Goal: Task Accomplishment & Management: Manage account settings

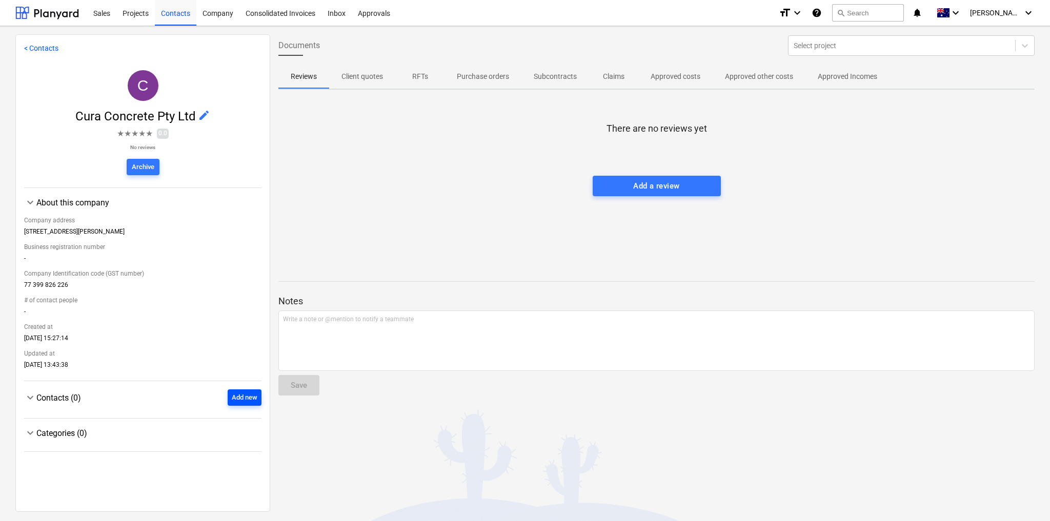
click at [232, 398] on div "Add new" at bounding box center [245, 398] width 26 height 12
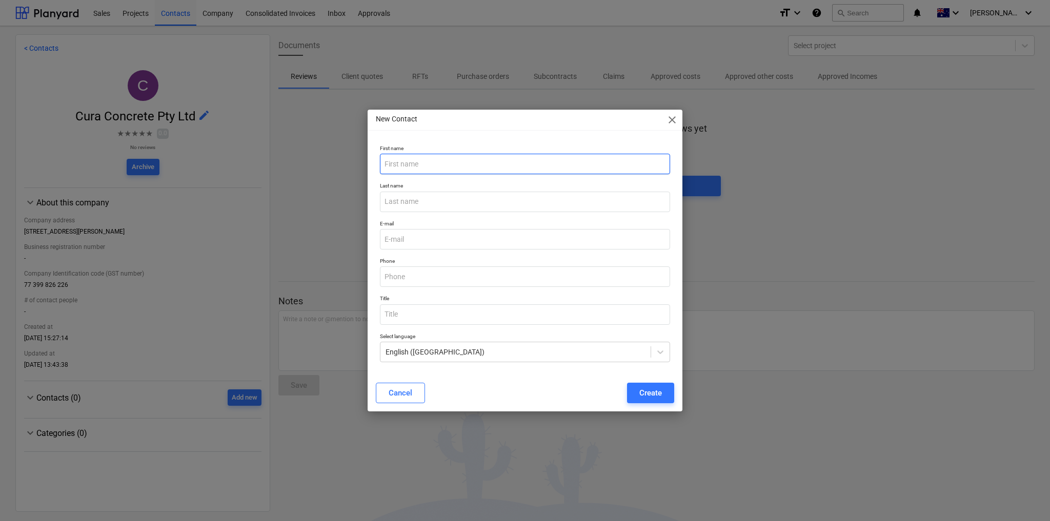
click at [420, 162] on input "text" at bounding box center [525, 164] width 290 height 20
type input "Ben"
click at [426, 238] on input "email" at bounding box center [525, 239] width 290 height 20
paste input "Ben@curaconcrete.com.au"
type input "Ben@curaconcrete.com.au"
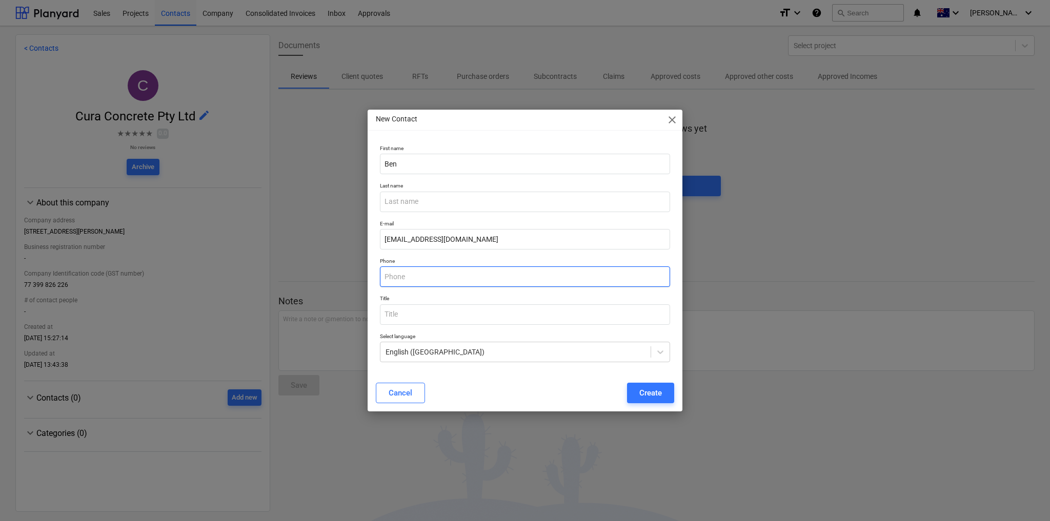
click at [415, 275] on input "text" at bounding box center [525, 276] width 290 height 20
paste input "0451 227 512"
type input "0451 227 512"
click at [648, 394] on div "Create" at bounding box center [650, 392] width 23 height 13
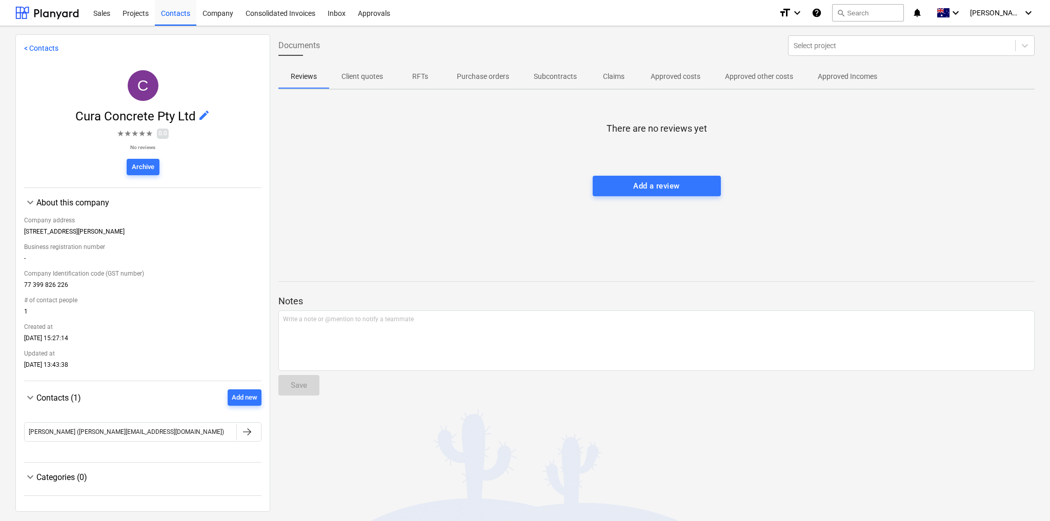
click at [42, 48] on link "< Contacts" at bounding box center [41, 48] width 34 height 8
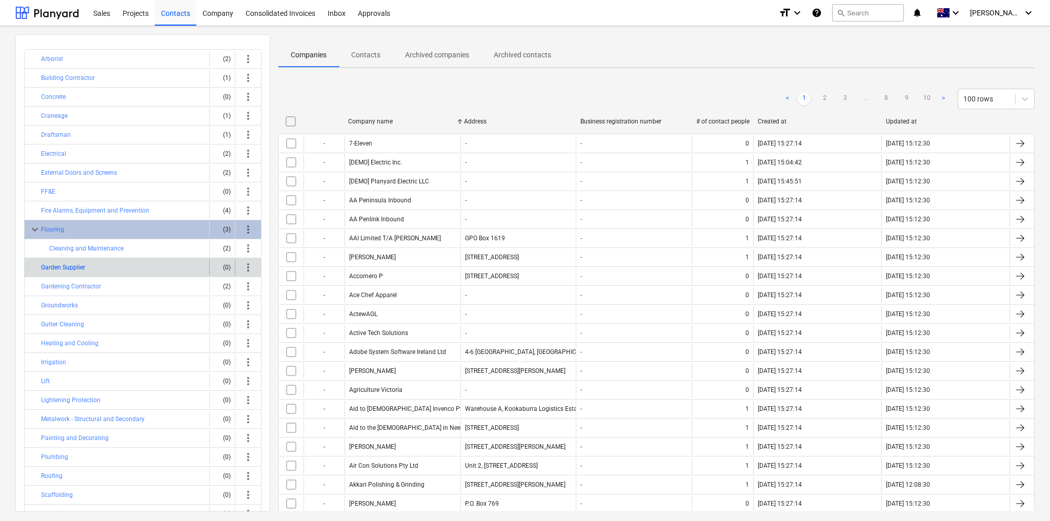
scroll to position [41, 0]
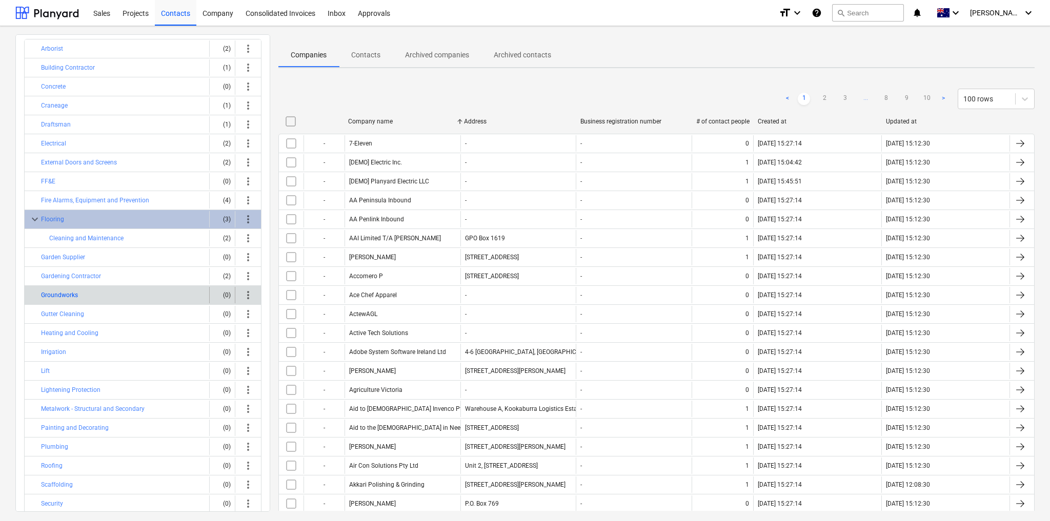
click at [68, 292] on button "Groundworks" at bounding box center [59, 295] width 37 height 12
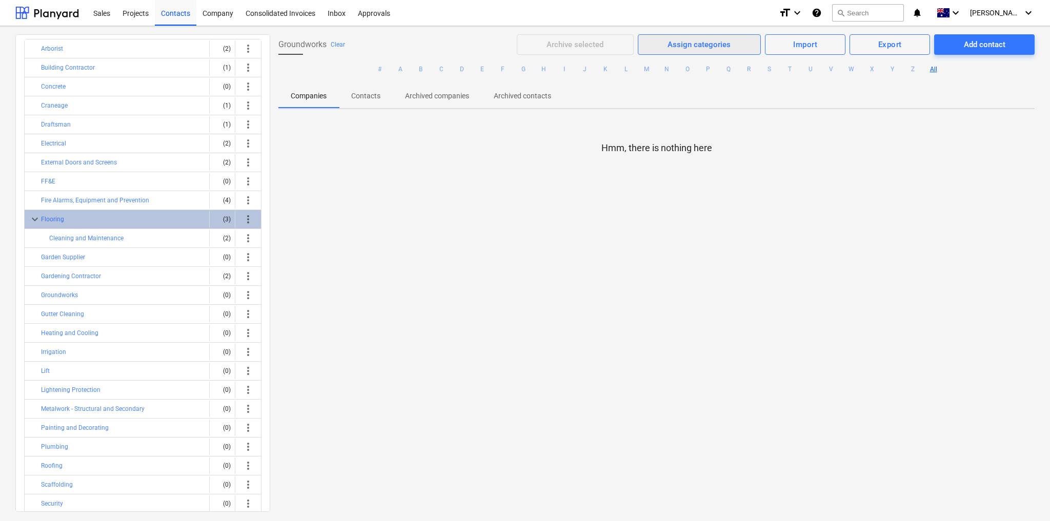
click at [693, 42] on div "Assign categories" at bounding box center [698, 44] width 63 height 13
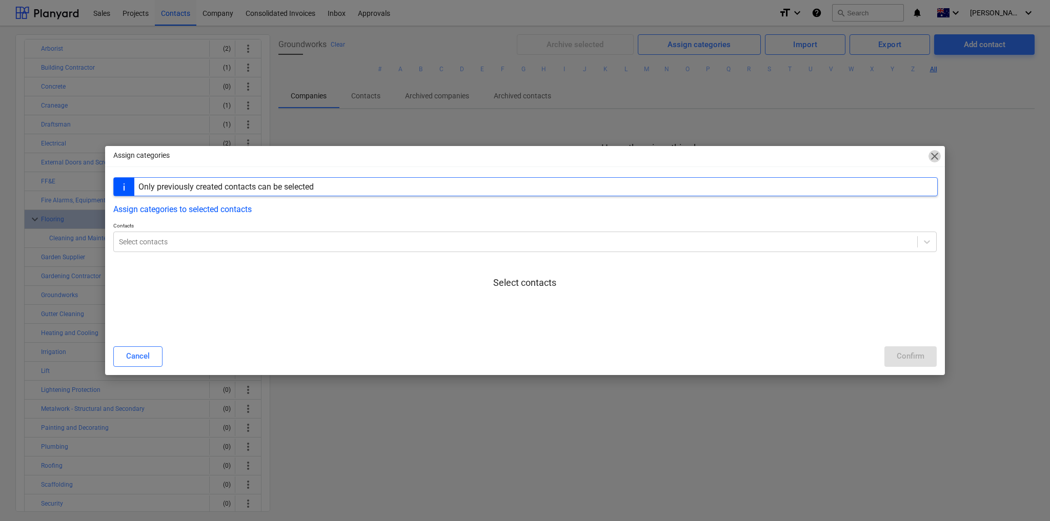
click at [933, 156] on span "close" at bounding box center [934, 156] width 12 height 12
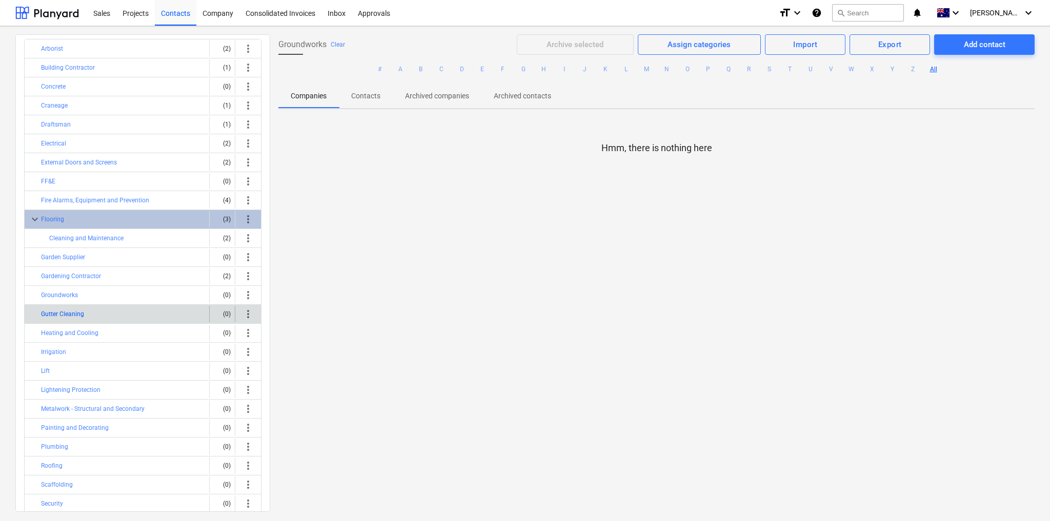
click at [66, 308] on button "Gutter Cleaning" at bounding box center [62, 314] width 43 height 12
click at [72, 308] on button "Gutter Cleaning" at bounding box center [62, 314] width 43 height 12
click at [67, 308] on button "Gutter Cleaning" at bounding box center [62, 314] width 43 height 12
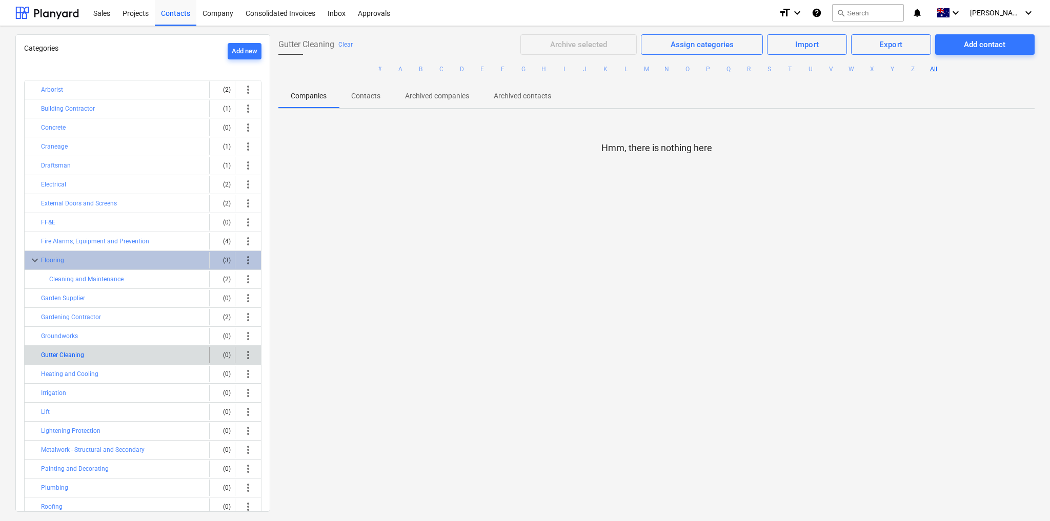
click at [69, 349] on button "Gutter Cleaning" at bounding box center [62, 355] width 43 height 12
click at [70, 351] on button "Gutter Cleaning" at bounding box center [62, 355] width 43 height 12
click at [73, 349] on button "Gutter Cleaning" at bounding box center [62, 355] width 43 height 12
click at [72, 352] on button "Gutter Cleaning" at bounding box center [62, 355] width 43 height 12
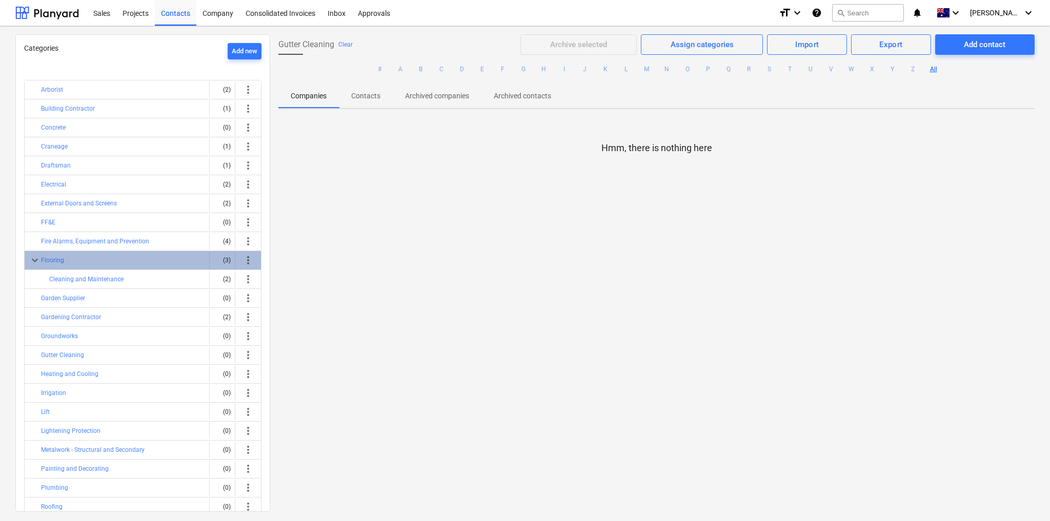
click at [33, 256] on span "keyboard_arrow_down" at bounding box center [35, 260] width 12 height 12
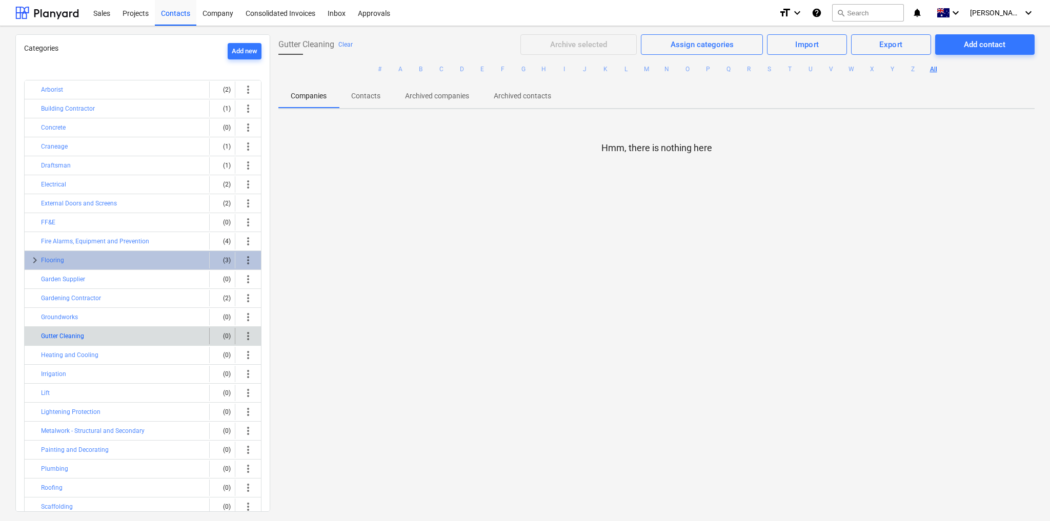
click at [68, 331] on button "Gutter Cleaning" at bounding box center [62, 336] width 43 height 12
click at [66, 336] on button "Gutter Cleaning" at bounding box center [62, 336] width 43 height 12
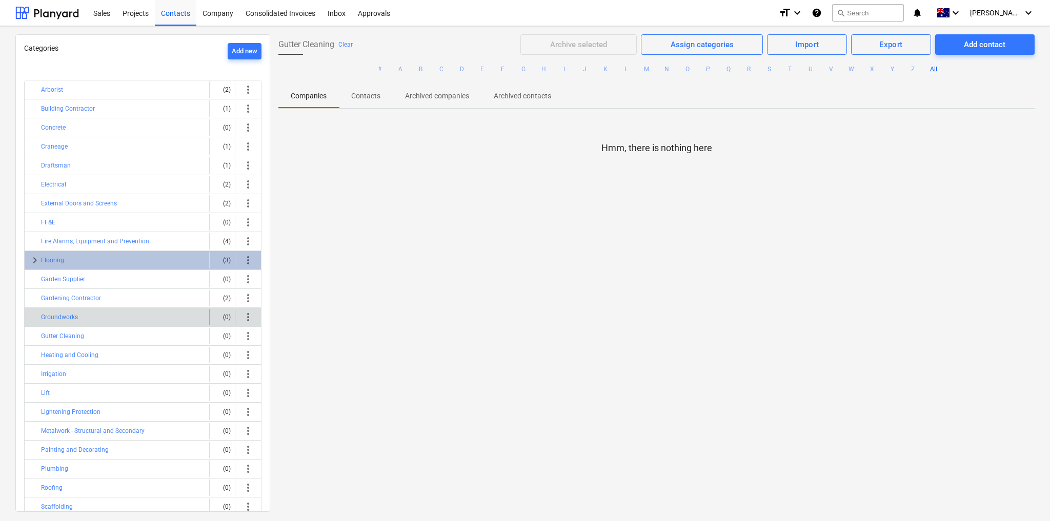
drag, startPoint x: 66, startPoint y: 336, endPoint x: 69, endPoint y: 321, distance: 15.2
click at [66, 335] on button "Gutter Cleaning" at bounding box center [62, 336] width 43 height 12
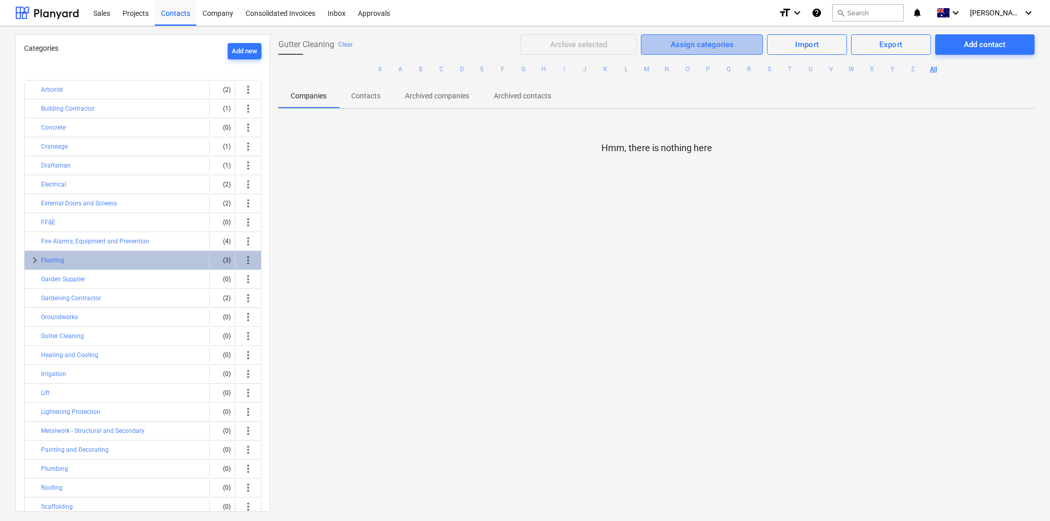
click at [714, 48] on div "Assign categories" at bounding box center [701, 44] width 63 height 13
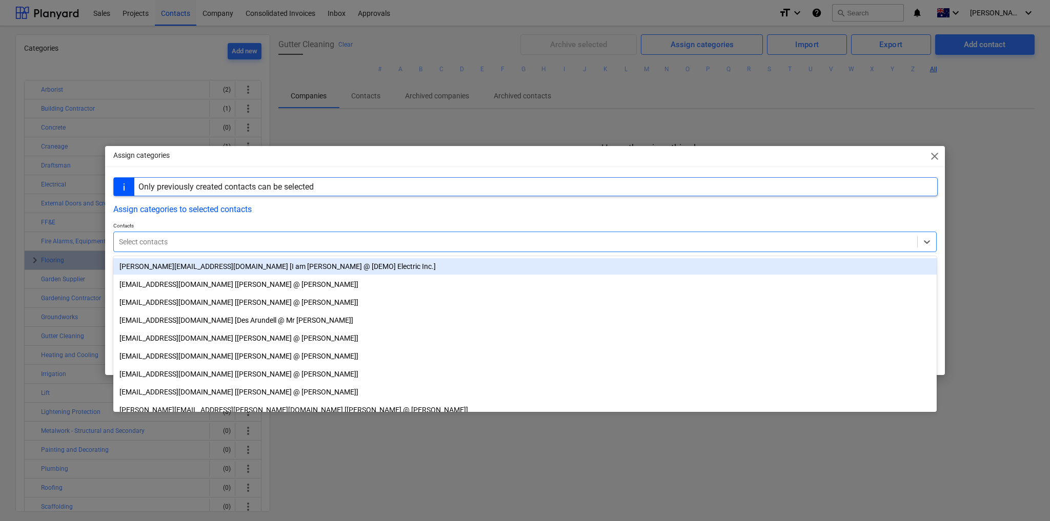
click at [215, 238] on div at bounding box center [515, 242] width 793 height 10
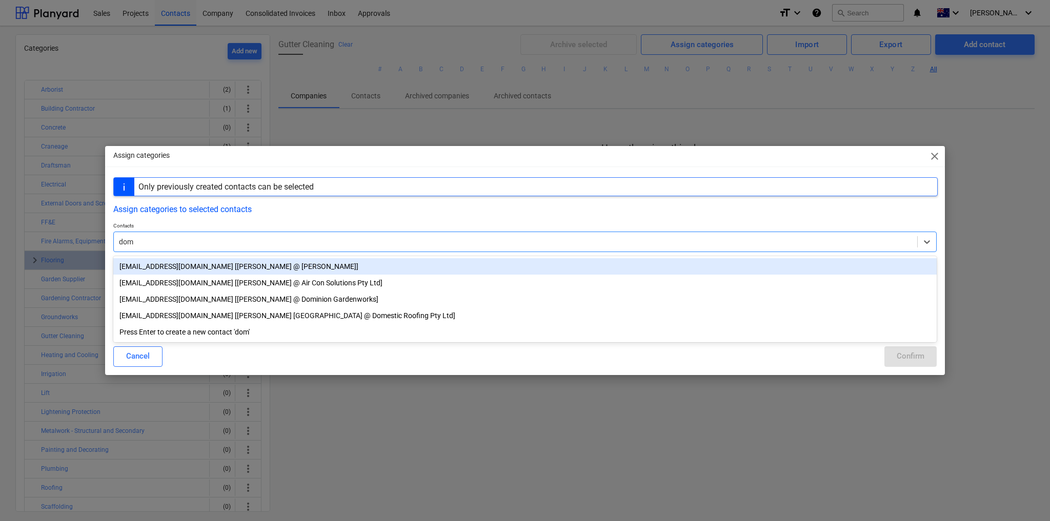
type input "dome"
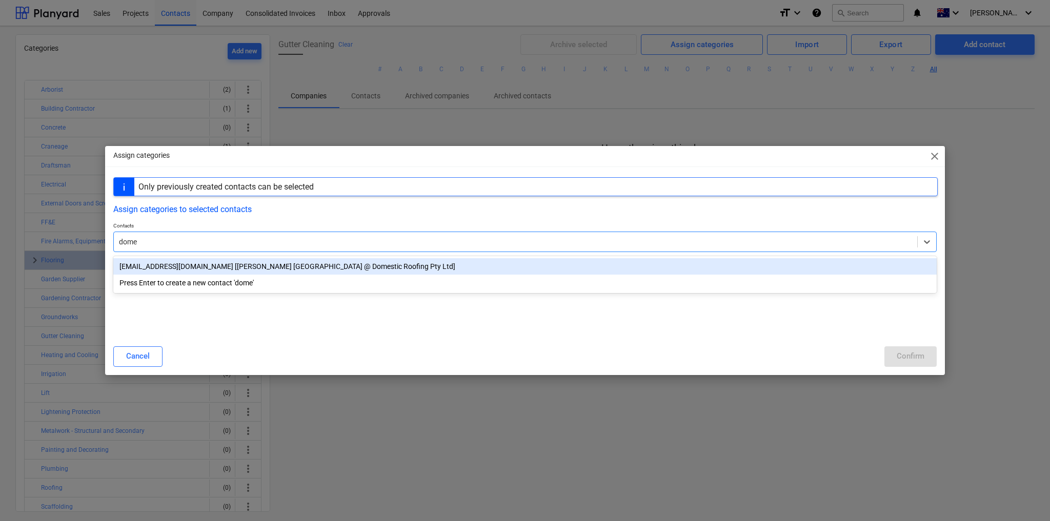
click at [202, 266] on div "[EMAIL_ADDRESS][DOMAIN_NAME] [[PERSON_NAME] [GEOGRAPHIC_DATA] @ Domestic Roofin…" at bounding box center [524, 266] width 823 height 16
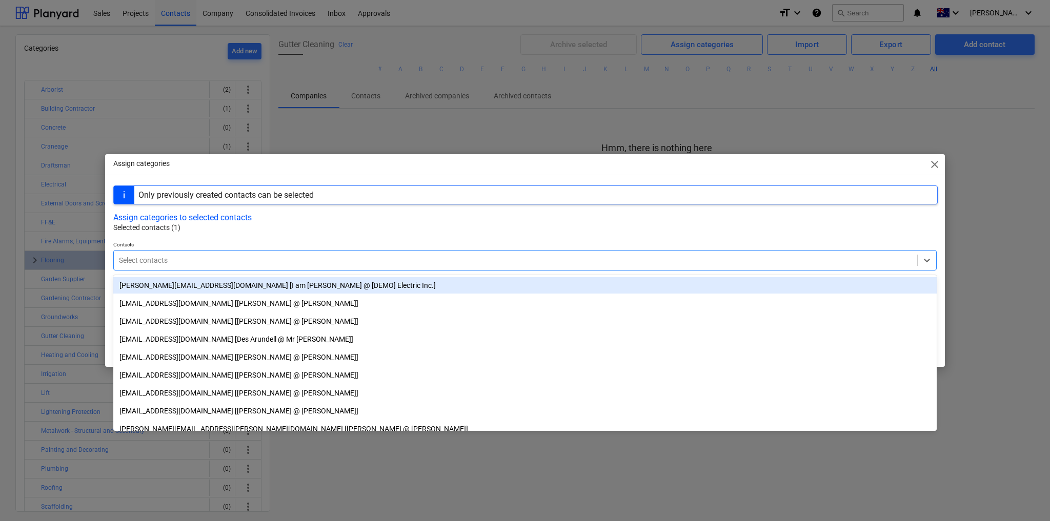
click at [424, 229] on p "Selected contacts (1)" at bounding box center [525, 227] width 824 height 11
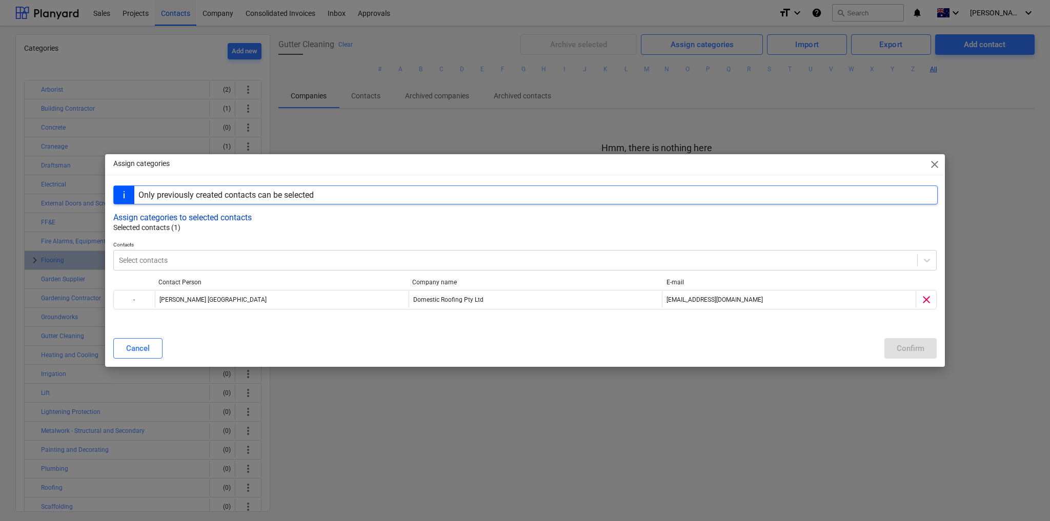
click at [202, 216] on button "Assign categories to selected contacts" at bounding box center [182, 218] width 138 height 10
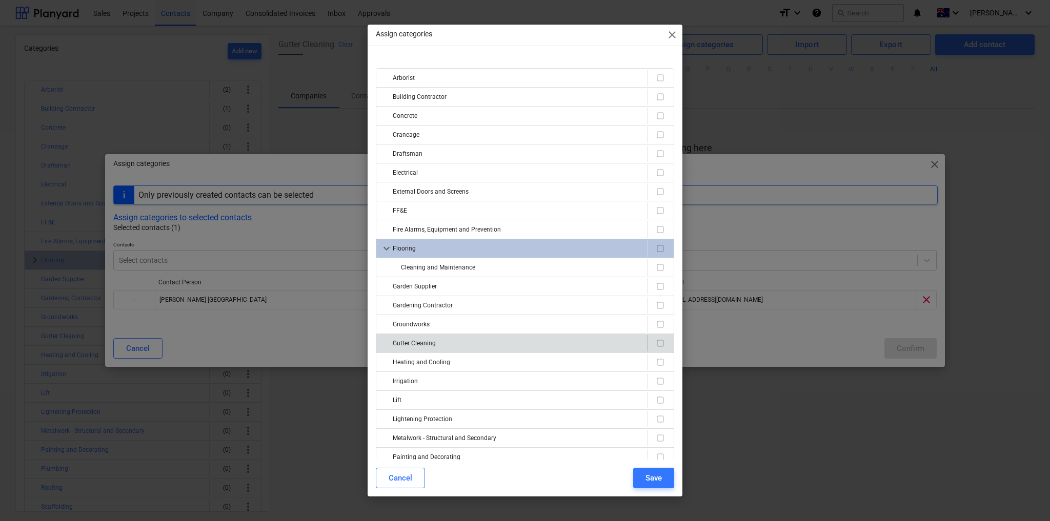
click at [435, 336] on div "Gutter Cleaning" at bounding box center [518, 343] width 251 height 16
click at [659, 340] on input "checkbox" at bounding box center [660, 343] width 12 height 12
checkbox input "true"
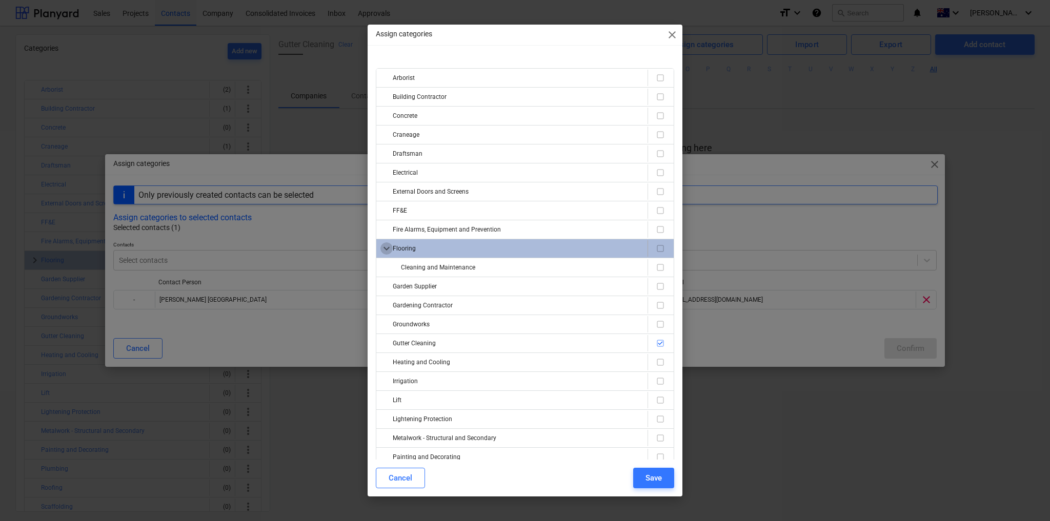
click at [386, 245] on span "keyboard_arrow_down" at bounding box center [386, 248] width 12 height 12
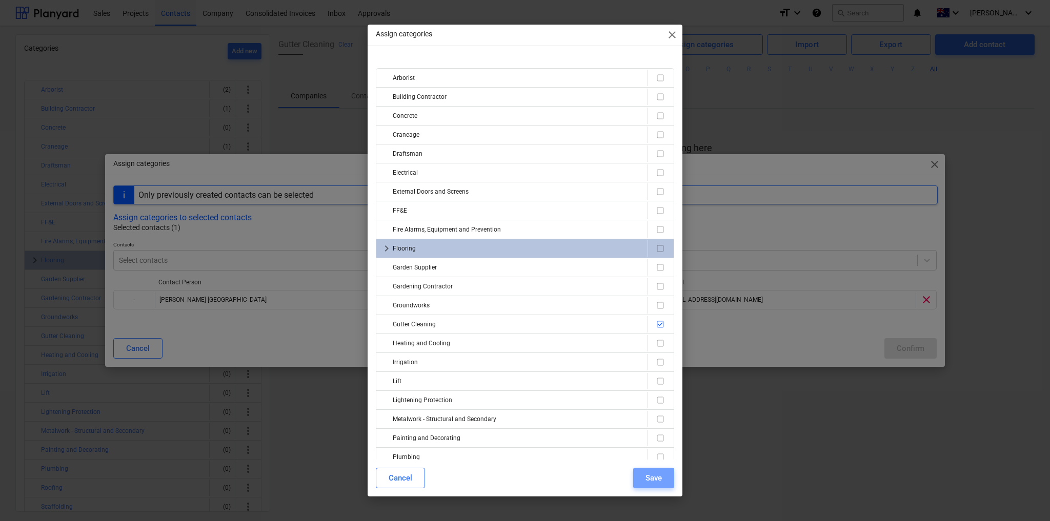
click at [650, 480] on div "Save" at bounding box center [653, 477] width 16 height 13
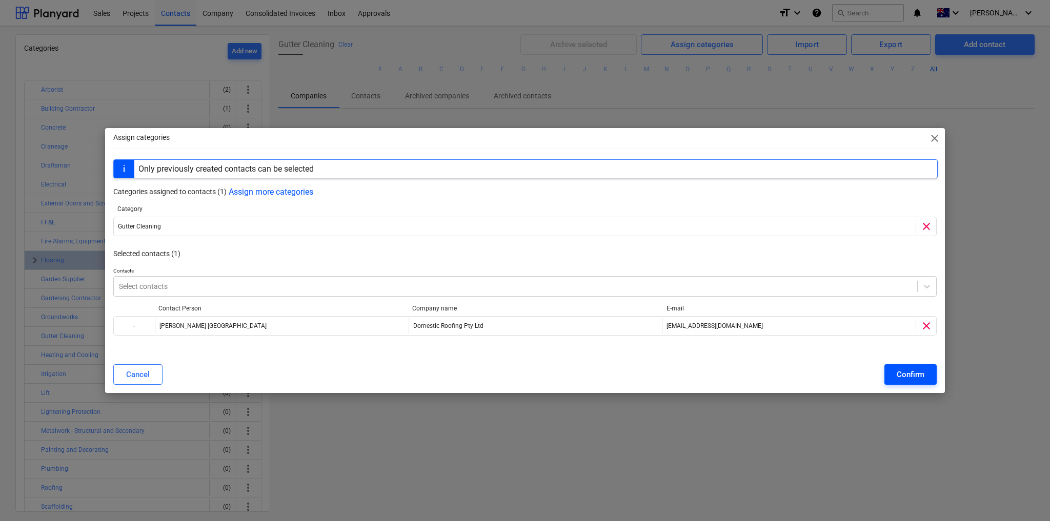
click at [925, 377] on button "Confirm" at bounding box center [910, 374] width 52 height 20
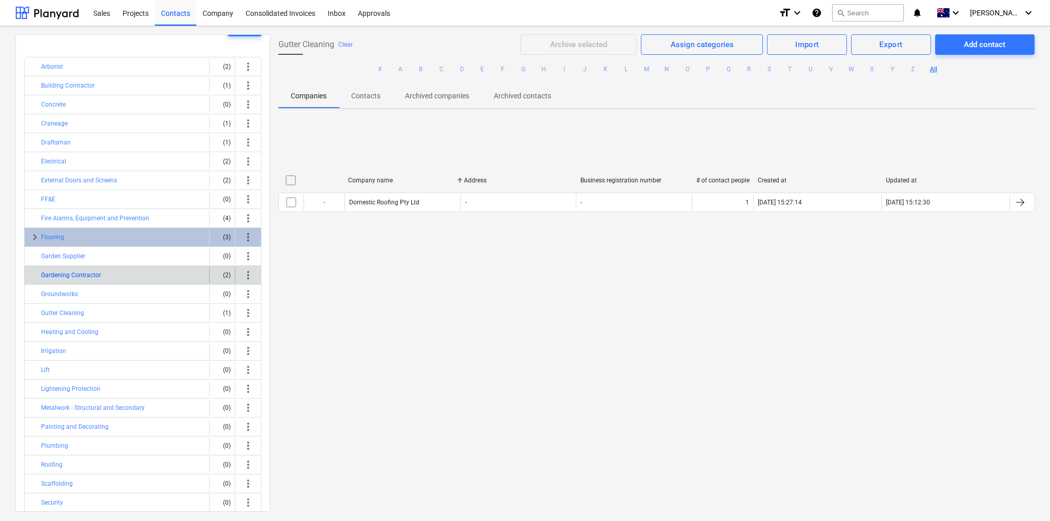
scroll to position [41, 0]
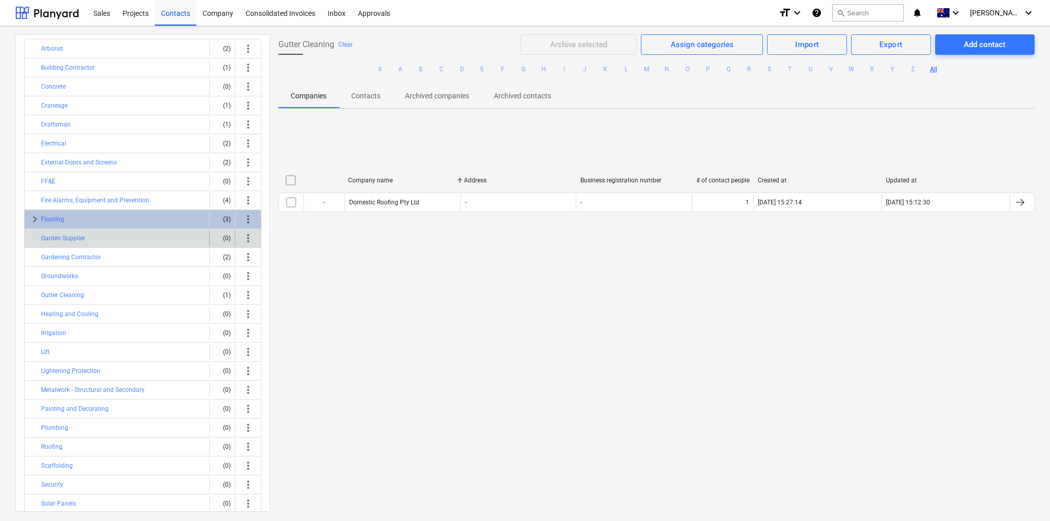
click at [46, 242] on div "Garden Supplier" at bounding box center [123, 238] width 164 height 16
click at [52, 235] on button "Garden Supplier" at bounding box center [63, 238] width 44 height 12
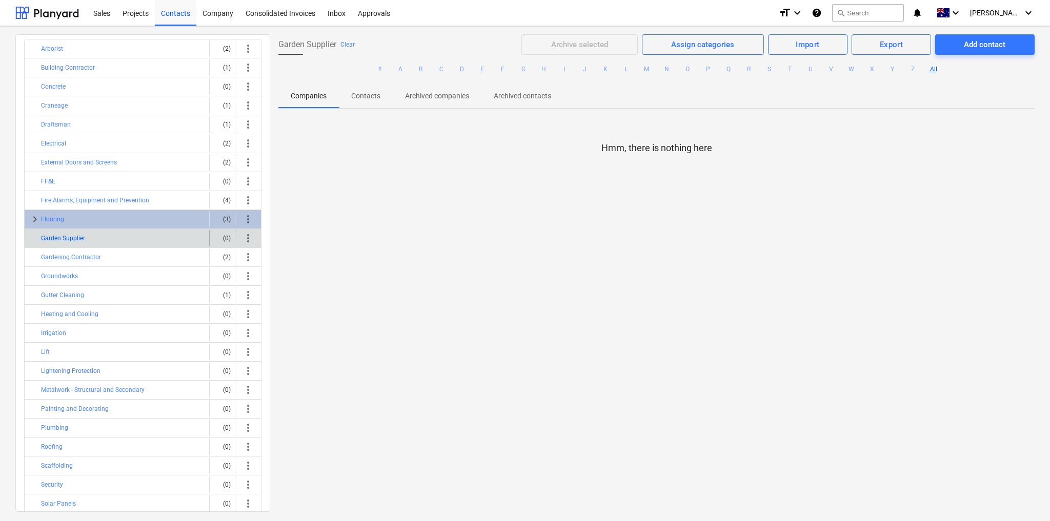
click at [52, 234] on button "Garden Supplier" at bounding box center [63, 238] width 44 height 12
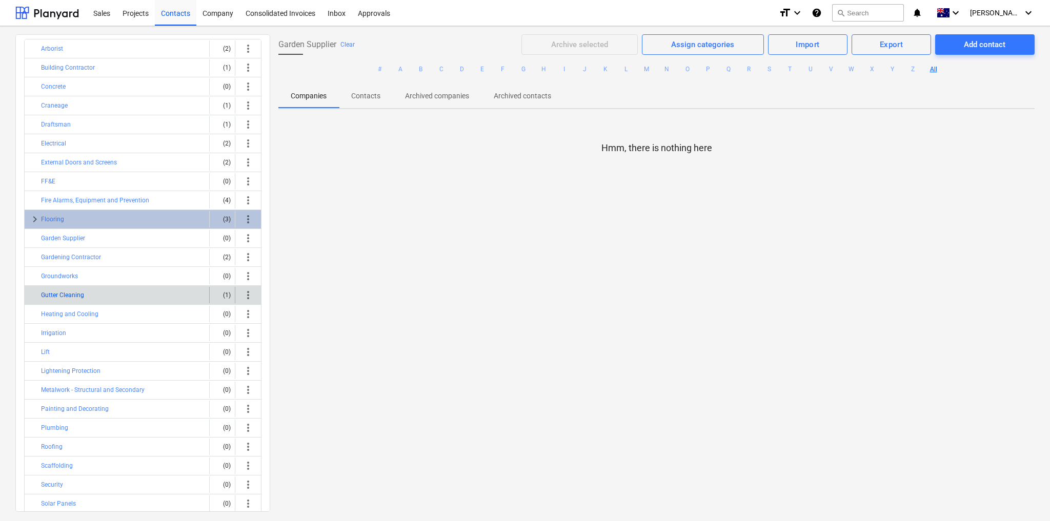
click at [65, 291] on button "Gutter Cleaning" at bounding box center [62, 295] width 43 height 12
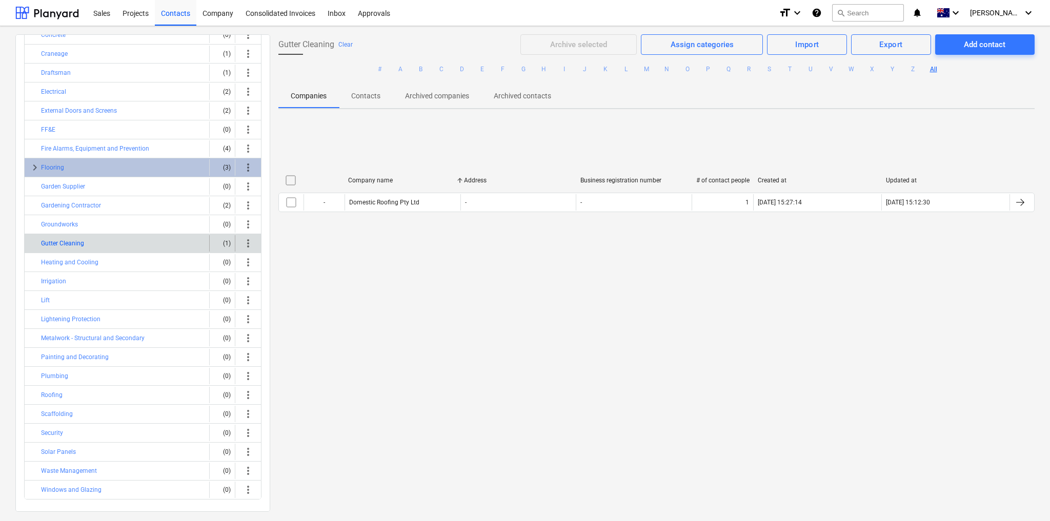
scroll to position [94, 0]
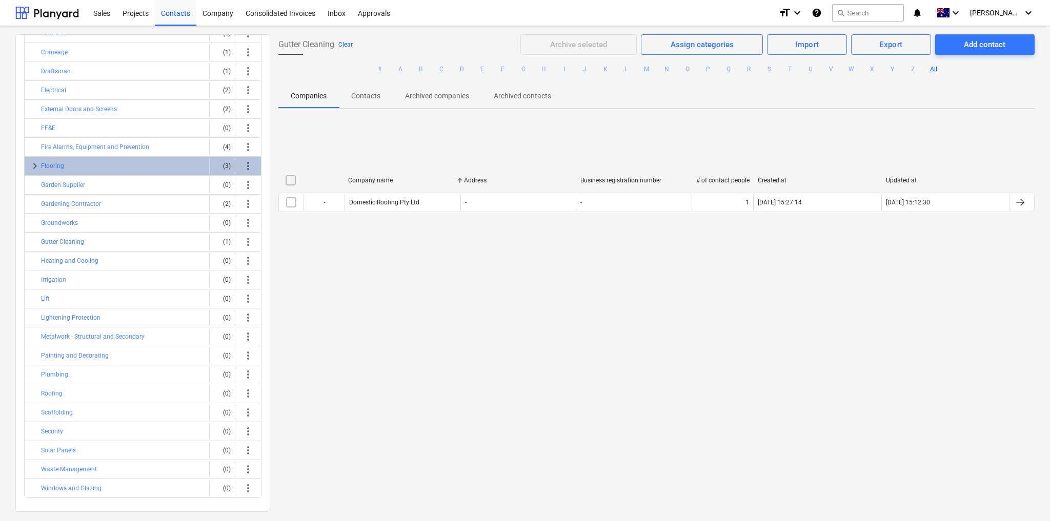
click at [345, 43] on button "Clear" at bounding box center [345, 44] width 14 height 12
click at [57, 257] on button "Heating and Cooling" at bounding box center [69, 261] width 57 height 12
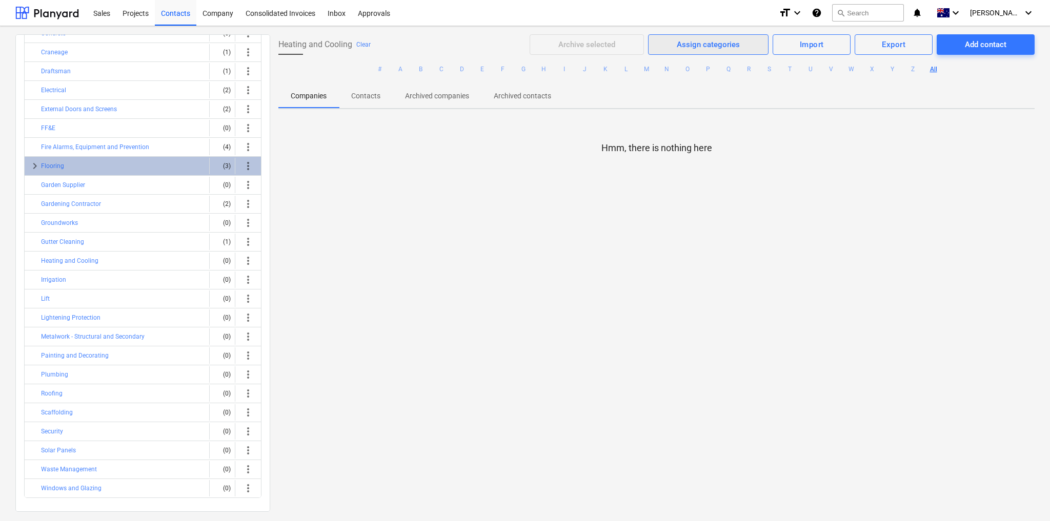
click at [723, 44] on div "Assign categories" at bounding box center [707, 44] width 63 height 13
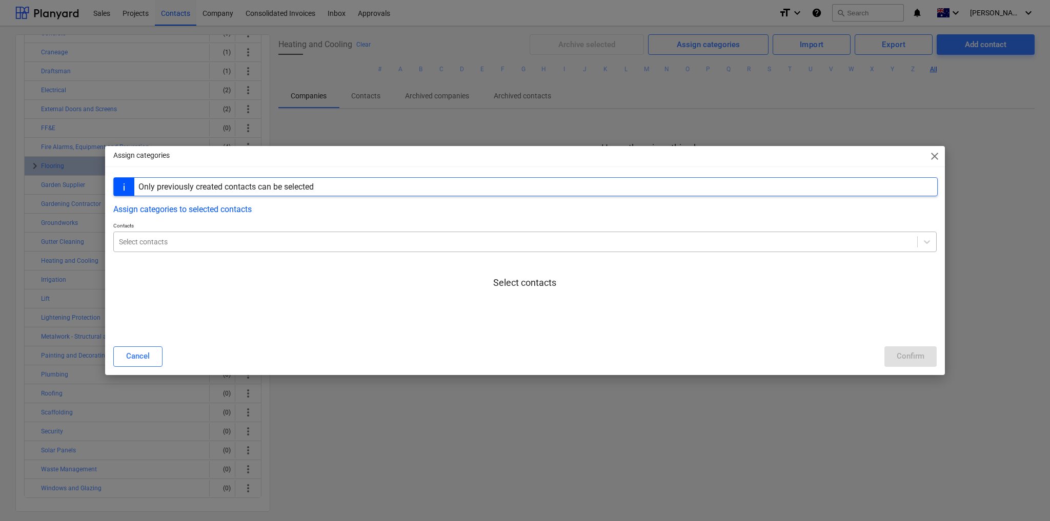
click at [183, 239] on div at bounding box center [515, 242] width 793 height 10
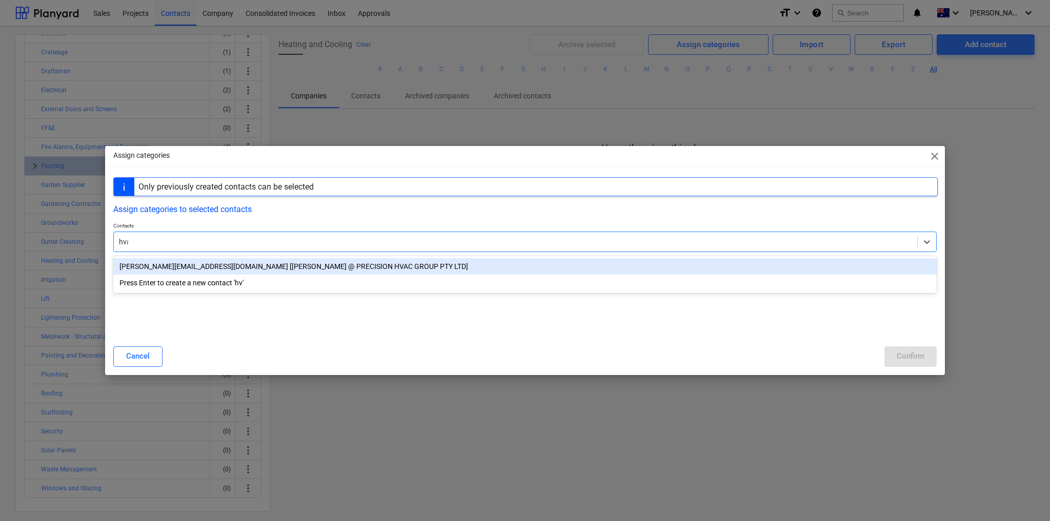
type input "hvac"
click at [282, 274] on div "[PERSON_NAME][EMAIL_ADDRESS][DOMAIN_NAME] [[PERSON_NAME] @ PRECISION HVAC GROUP…" at bounding box center [524, 266] width 823 height 16
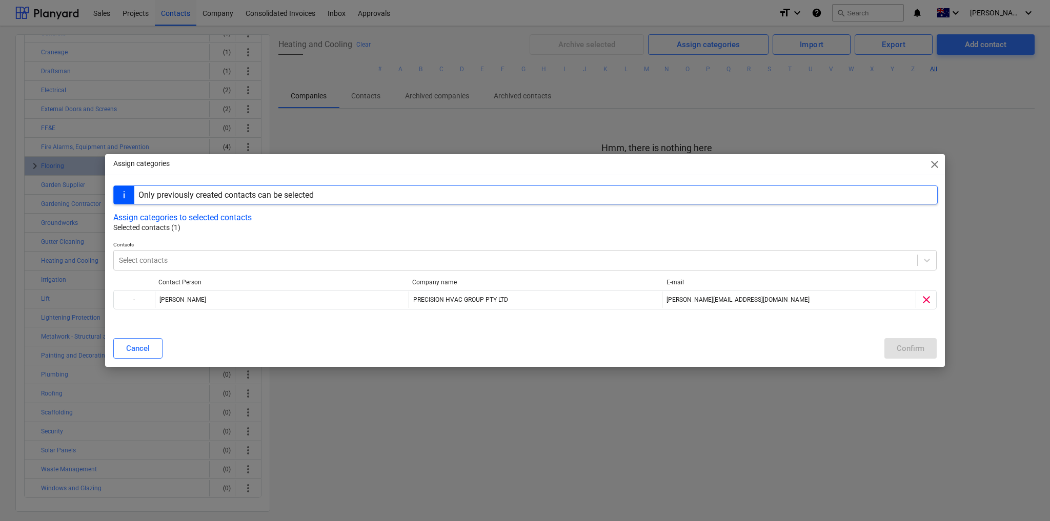
click at [387, 228] on p "Selected contacts (1)" at bounding box center [525, 227] width 824 height 11
click at [190, 216] on button "Assign categories to selected contacts" at bounding box center [182, 218] width 138 height 10
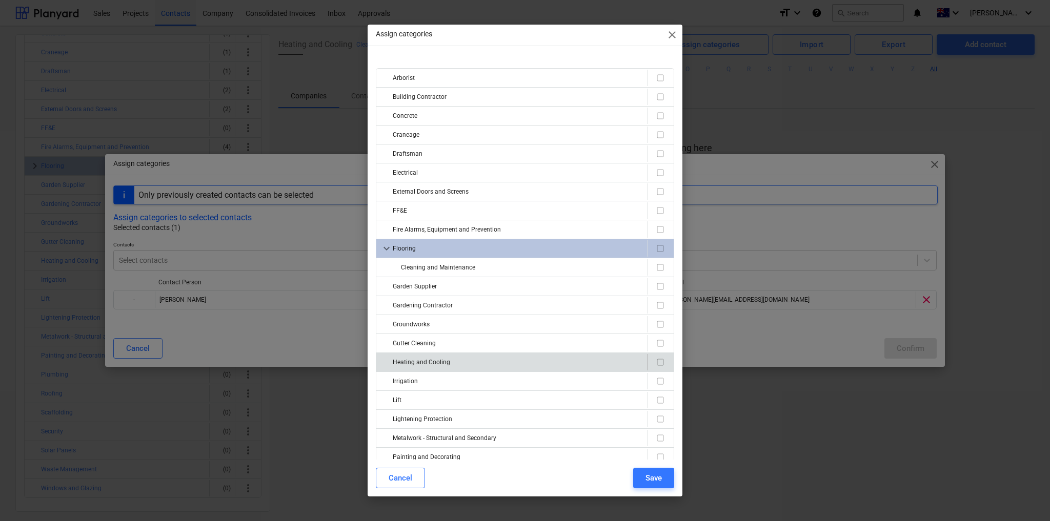
click at [425, 354] on div "Heating and Cooling" at bounding box center [518, 362] width 251 height 16
click at [660, 358] on input "checkbox" at bounding box center [660, 362] width 12 height 12
checkbox input "true"
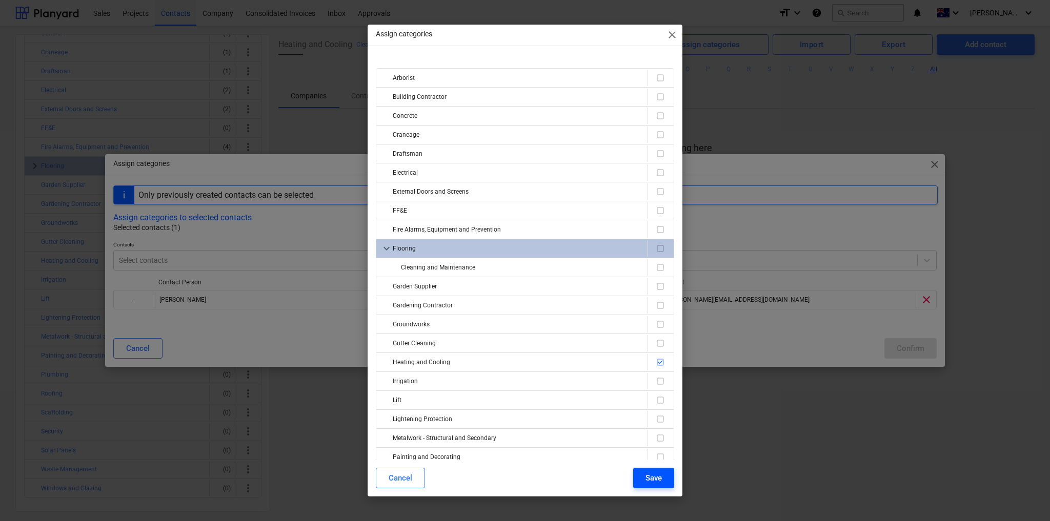
click at [640, 484] on button "Save" at bounding box center [653, 478] width 41 height 20
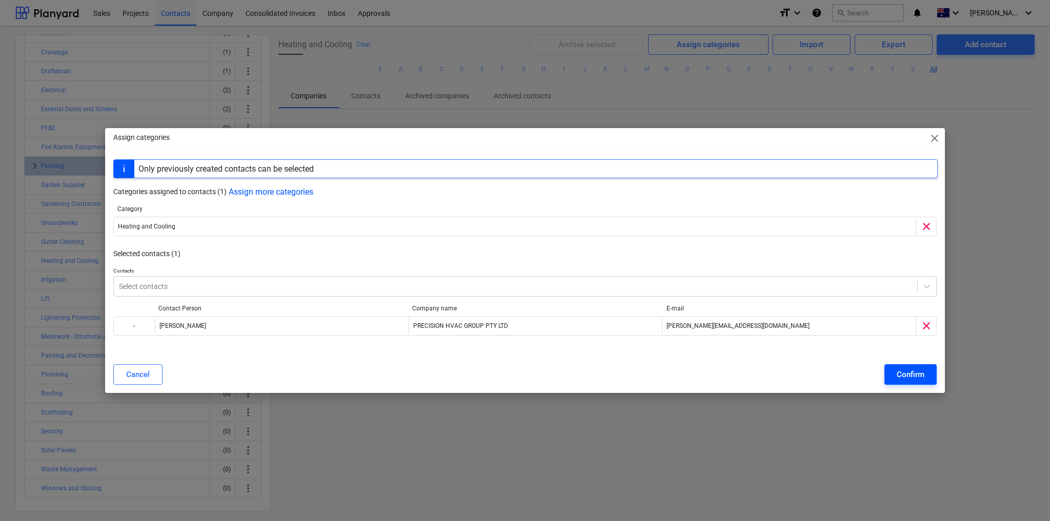
click at [918, 375] on div "Confirm" at bounding box center [910, 374] width 28 height 13
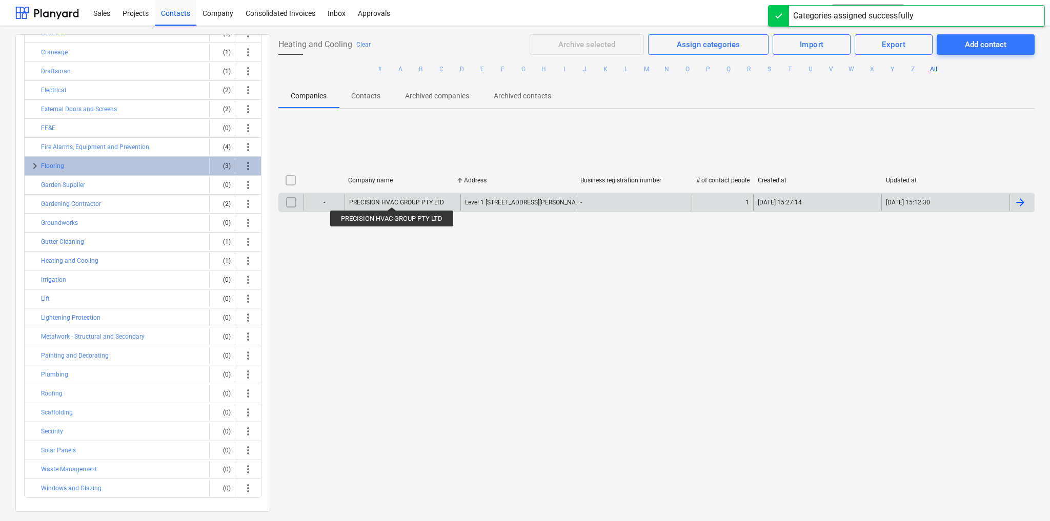
click at [392, 198] on div "PRECISION HVAC GROUP PTY LTD" at bounding box center [402, 202] width 116 height 16
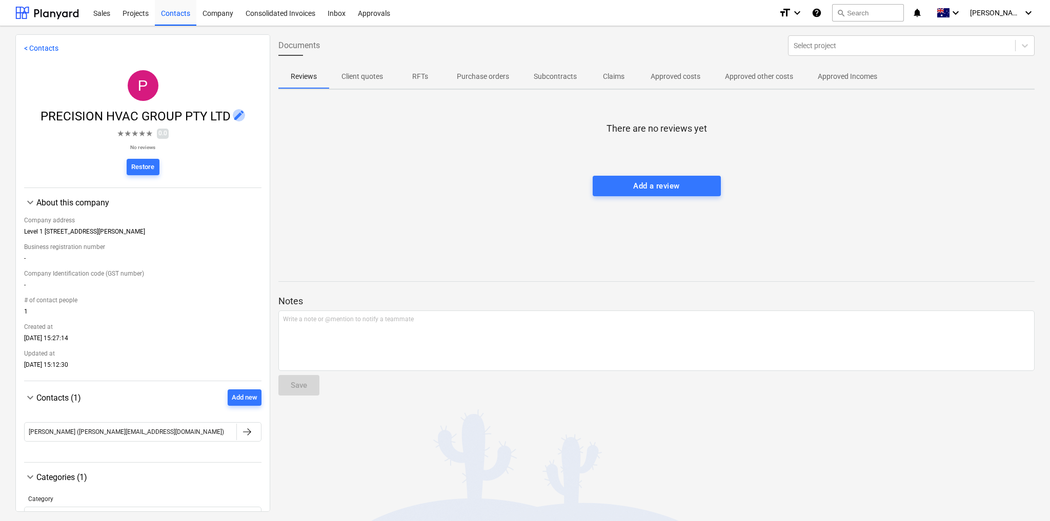
click at [235, 112] on span "edit" at bounding box center [239, 115] width 12 height 12
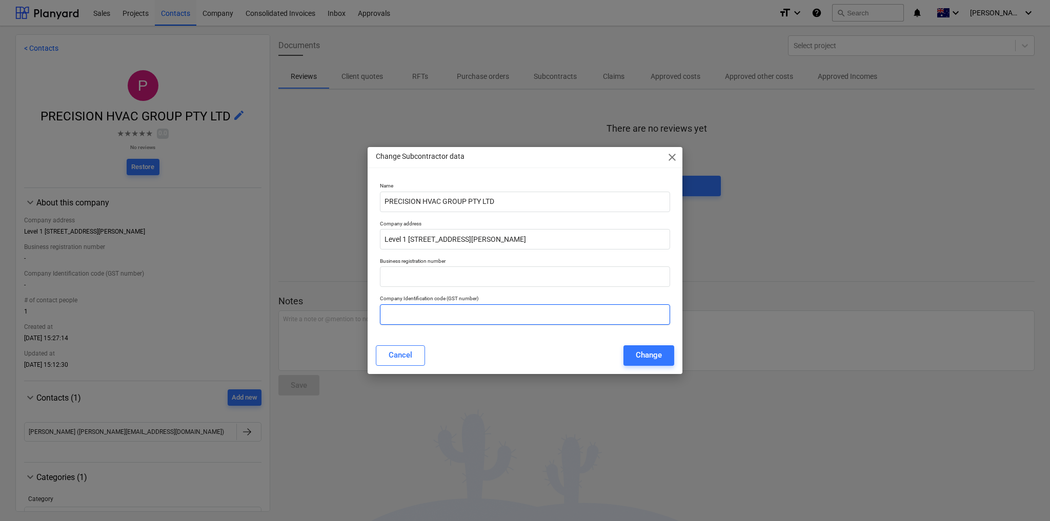
click at [436, 314] on input "text" at bounding box center [525, 314] width 290 height 20
paste input "74 687 719 302"
type input "74 687 719 302"
click at [467, 237] on input "Level 1 [STREET_ADDRESS][PERSON_NAME]" at bounding box center [525, 239] width 290 height 20
type input "Level [STREET_ADDRESS][PERSON_NAME]"
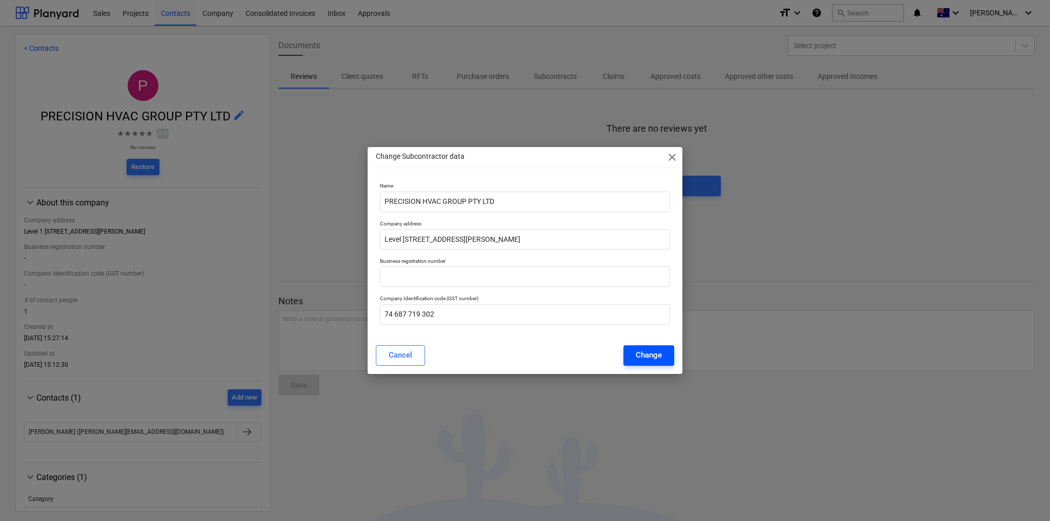
click at [662, 354] on button "Change" at bounding box center [648, 355] width 51 height 20
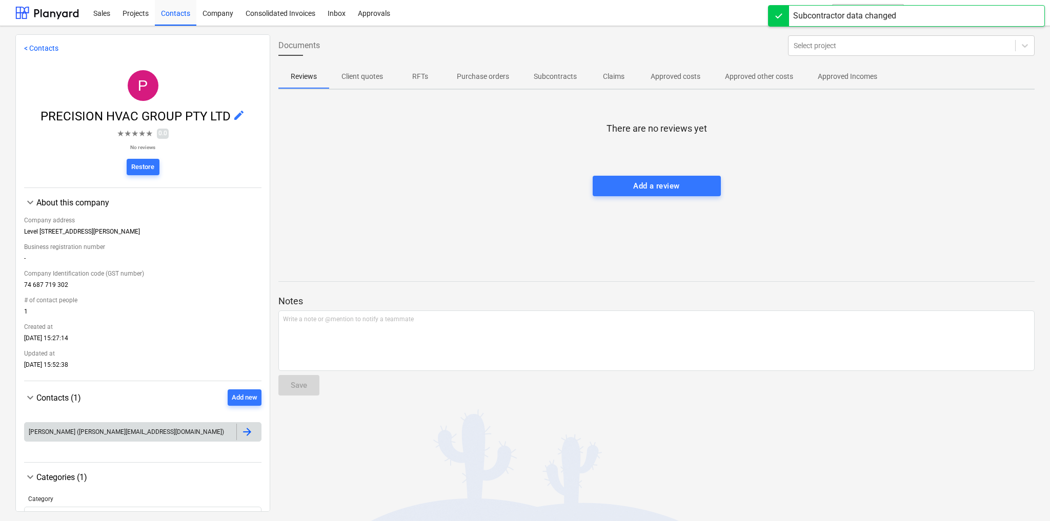
click at [175, 439] on div "[PERSON_NAME] ([PERSON_NAME][EMAIL_ADDRESS][DOMAIN_NAME])" at bounding box center [131, 432] width 212 height 16
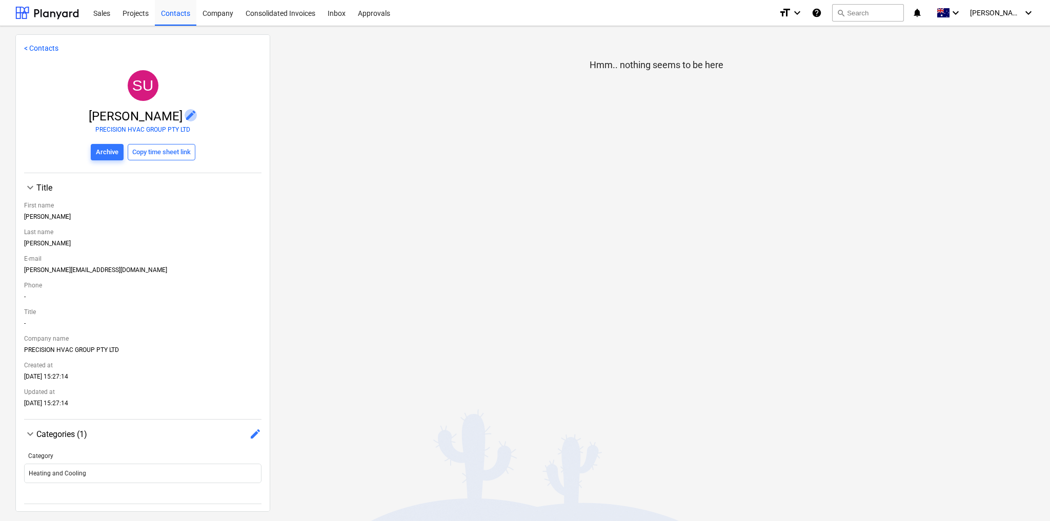
click at [184, 114] on span "edit" at bounding box center [190, 115] width 12 height 12
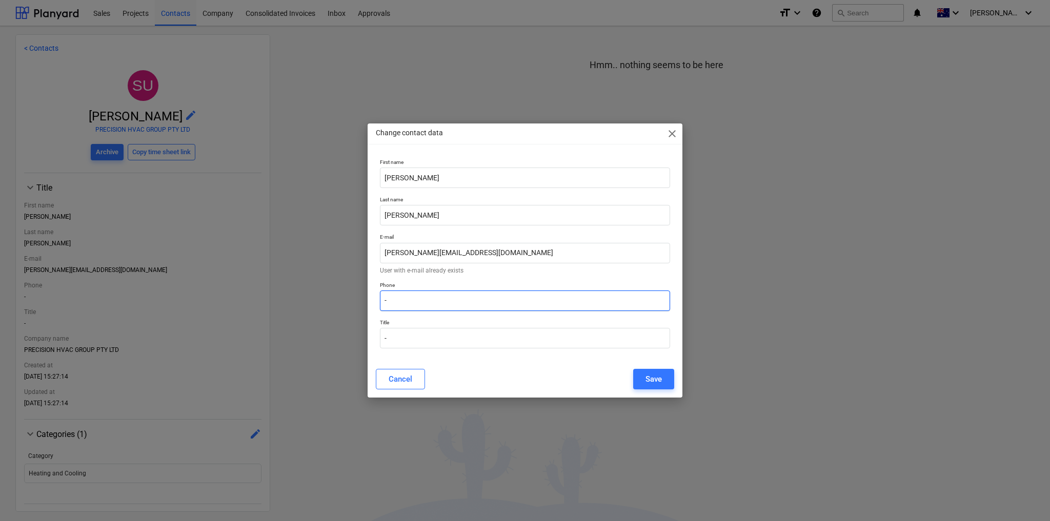
click at [389, 297] on input "-" at bounding box center [525, 301] width 290 height 20
paste input "03 9000 0212"
type input "03 9000 0212"
click at [670, 378] on button "Save" at bounding box center [653, 379] width 41 height 20
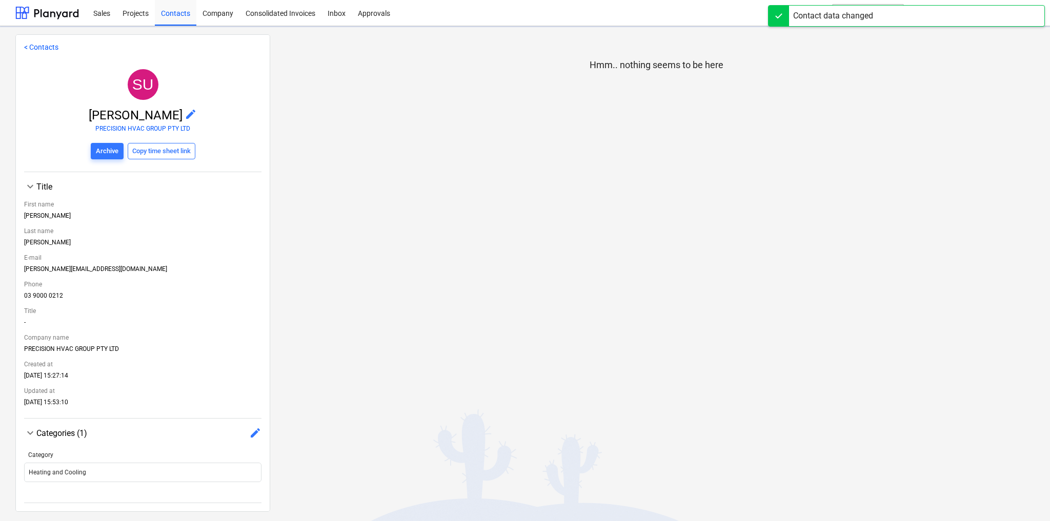
scroll to position [3, 0]
click at [36, 44] on link "< Contacts" at bounding box center [41, 47] width 34 height 8
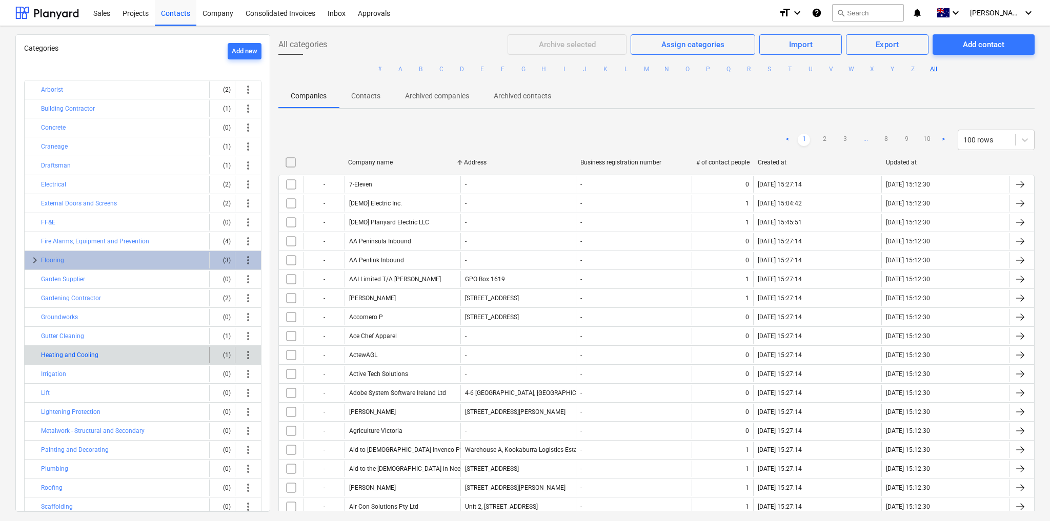
click at [70, 352] on button "Heating and Cooling" at bounding box center [69, 355] width 57 height 12
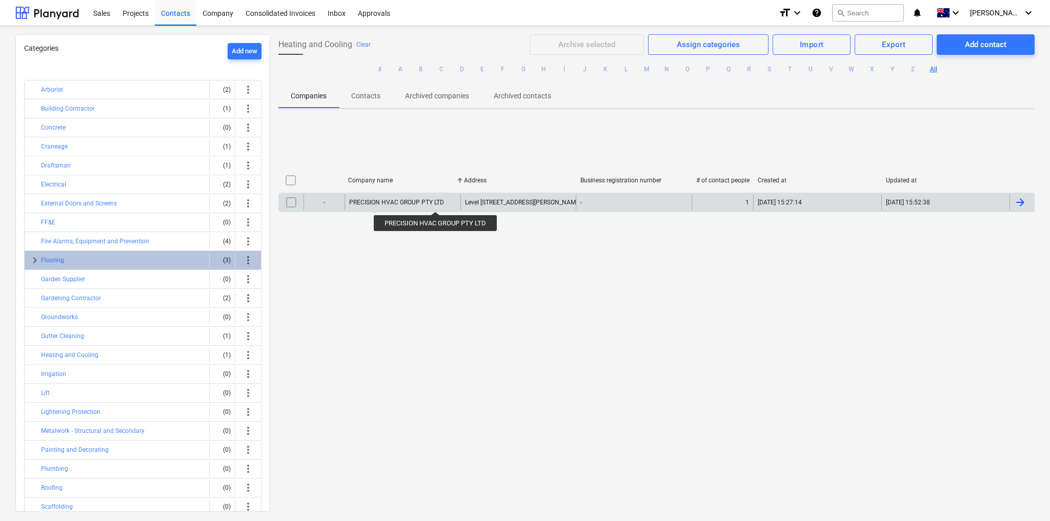
click at [435, 202] on div "PRECISION HVAC GROUP PTY LTD" at bounding box center [396, 202] width 95 height 7
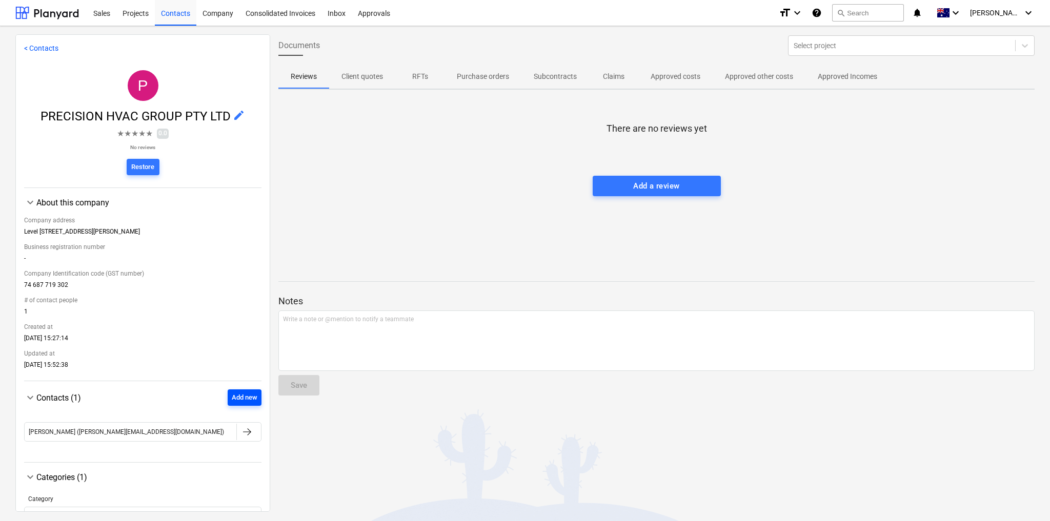
click at [246, 396] on div "Add new" at bounding box center [245, 398] width 26 height 12
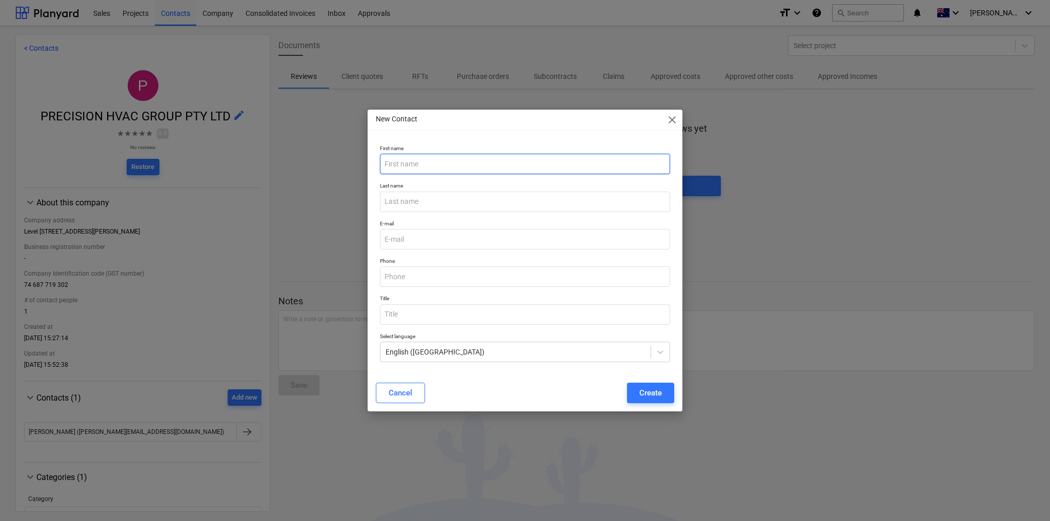
click at [423, 159] on input "text" at bounding box center [525, 164] width 290 height 20
type input "[PERSON_NAME]"
drag, startPoint x: 402, startPoint y: 207, endPoint x: 396, endPoint y: 210, distance: 6.2
click at [402, 207] on input "text" at bounding box center [525, 202] width 290 height 20
type input "Tovey"
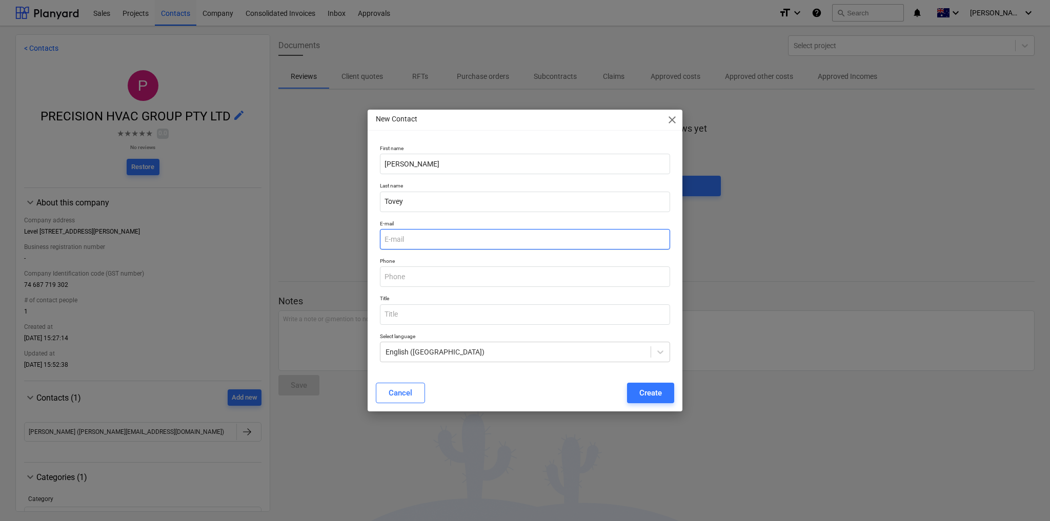
click at [419, 229] on input "email" at bounding box center [525, 239] width 290 height 20
click at [416, 244] on input "email" at bounding box center [525, 239] width 290 height 20
paste input "[PERSON_NAME][EMAIL_ADDRESS][DOMAIN_NAME]"
type input "[PERSON_NAME][EMAIL_ADDRESS][DOMAIN_NAME]"
click at [414, 277] on input "text" at bounding box center [525, 276] width 290 height 20
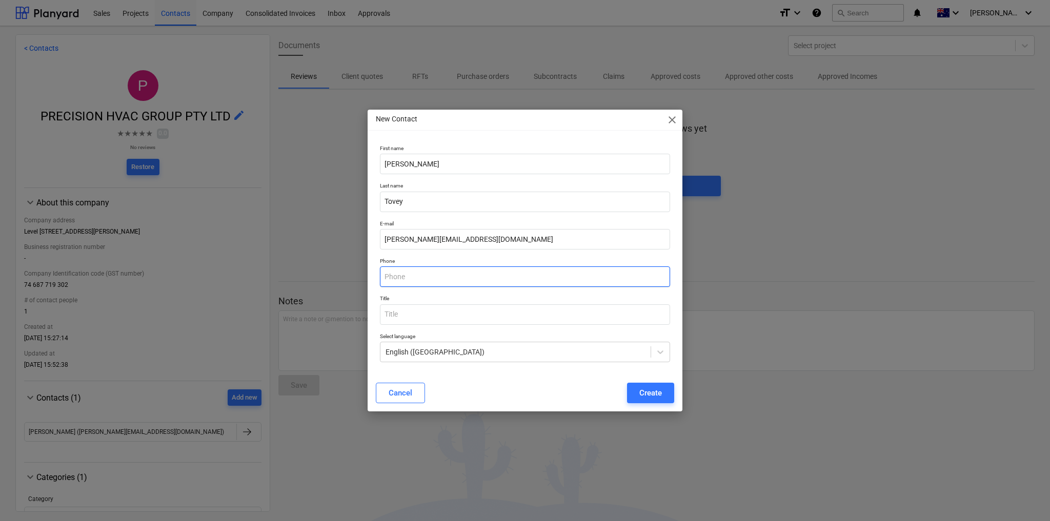
click at [413, 277] on input "text" at bounding box center [525, 276] width 290 height 20
click at [400, 276] on input "0461496078" at bounding box center [525, 276] width 290 height 20
click at [413, 276] on input "0461 496078" at bounding box center [525, 276] width 290 height 20
type input "0461 496 078"
click at [409, 310] on input "text" at bounding box center [525, 314] width 290 height 20
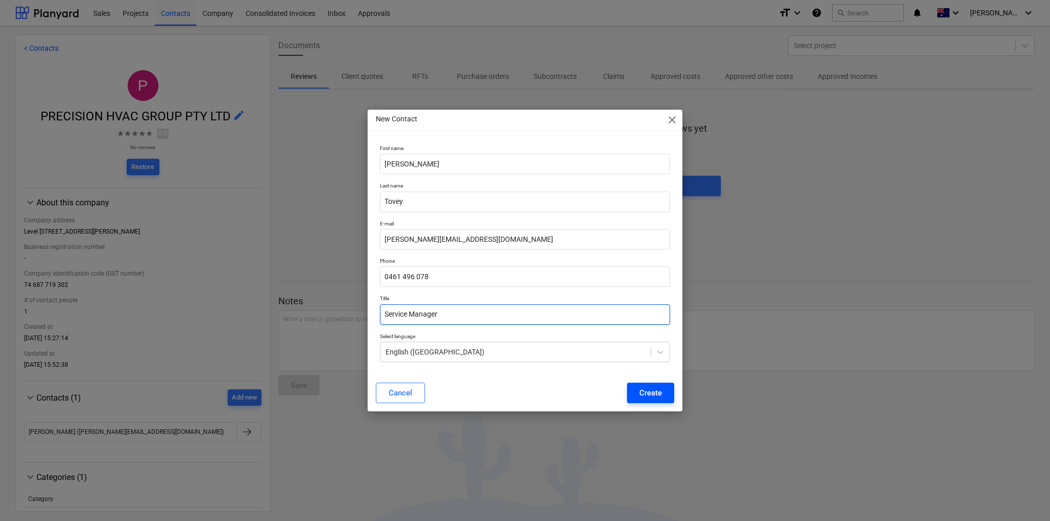
type input "Service Manager"
click at [653, 393] on div "Create" at bounding box center [650, 392] width 23 height 13
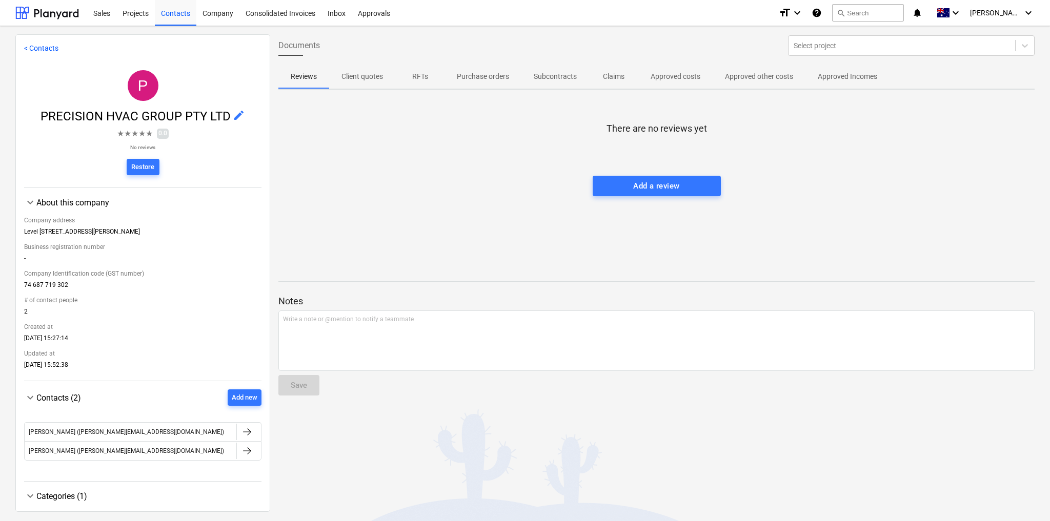
click at [31, 47] on link "< Contacts" at bounding box center [41, 48] width 34 height 8
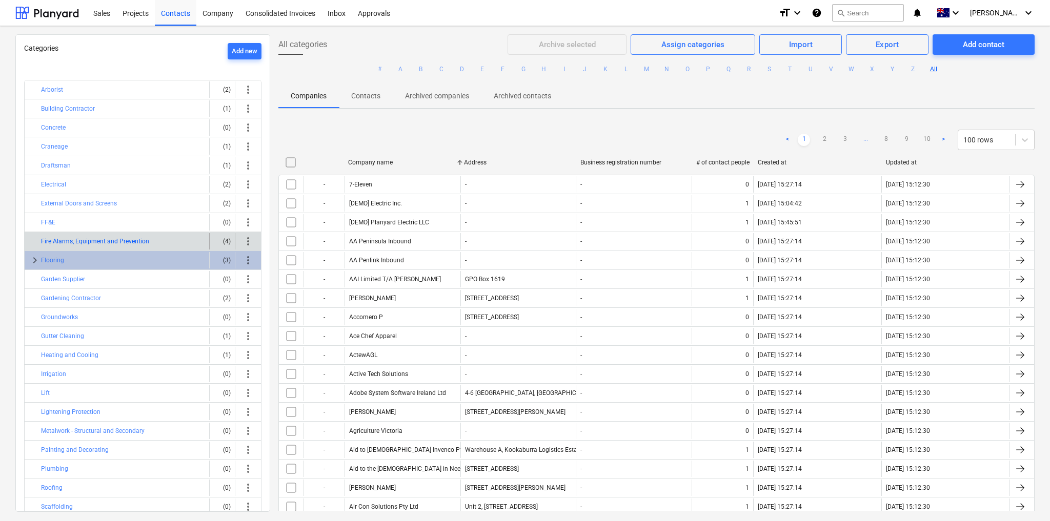
click at [94, 237] on button "Fire Alarms, Equipment and Prevention" at bounding box center [95, 241] width 108 height 12
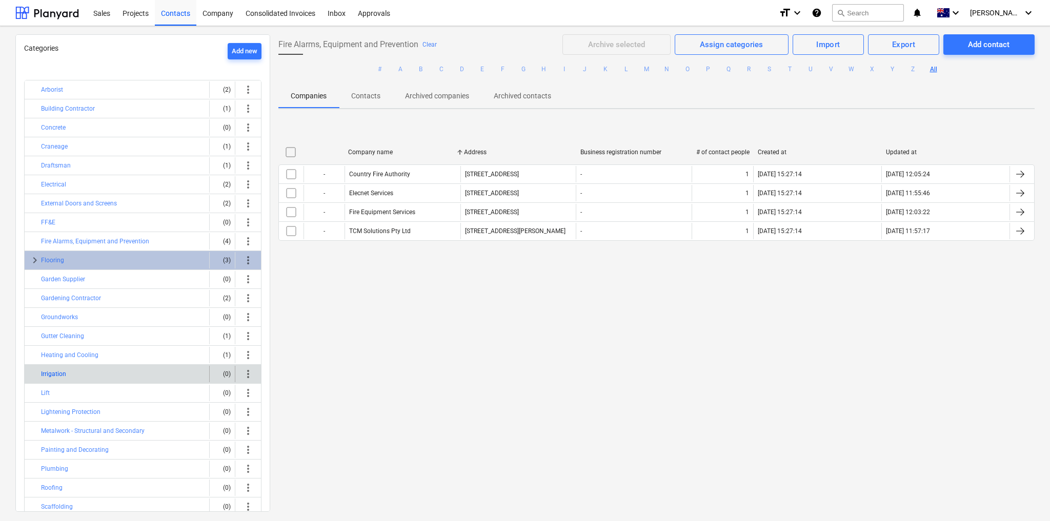
click at [52, 370] on button "Irrigation" at bounding box center [53, 374] width 25 height 12
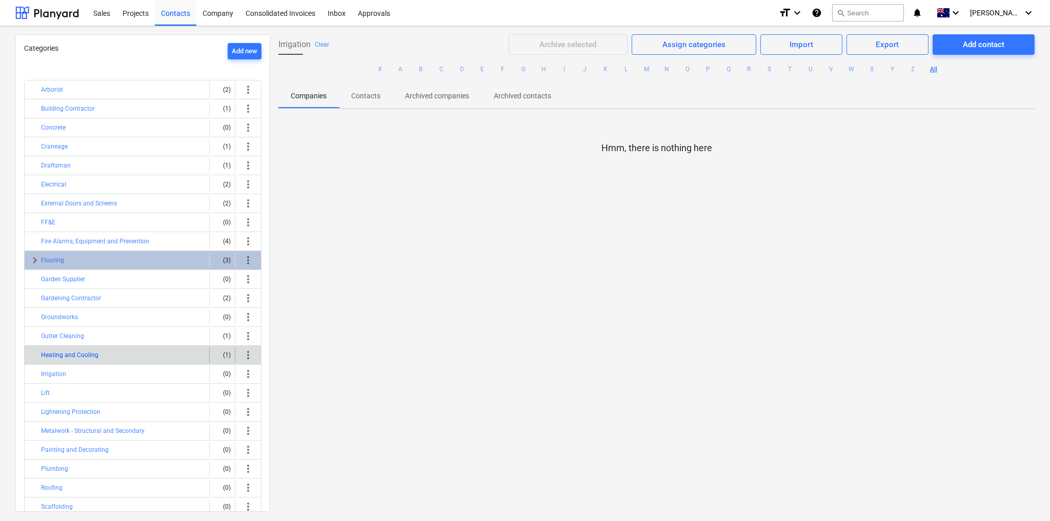
click at [64, 349] on button "Heating and Cooling" at bounding box center [69, 355] width 57 height 12
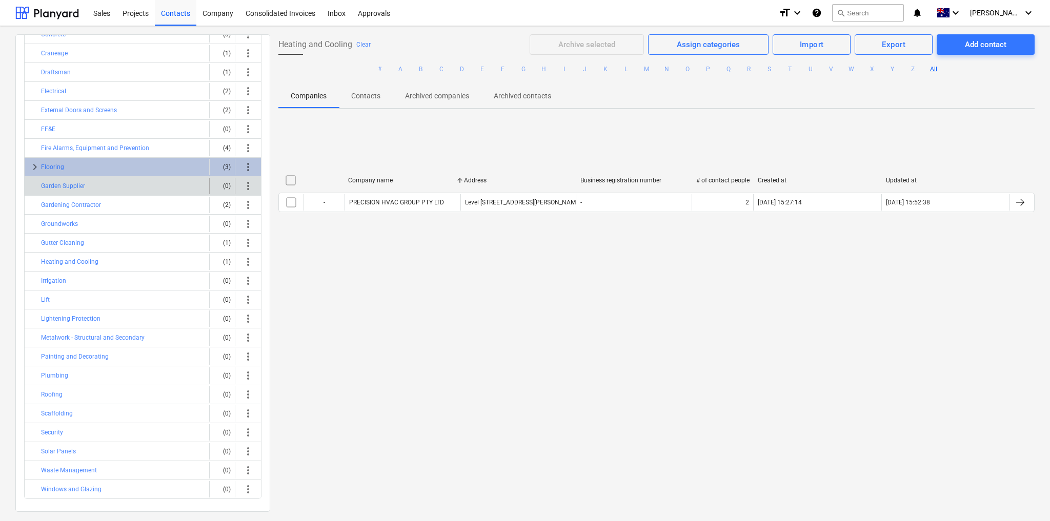
scroll to position [94, 0]
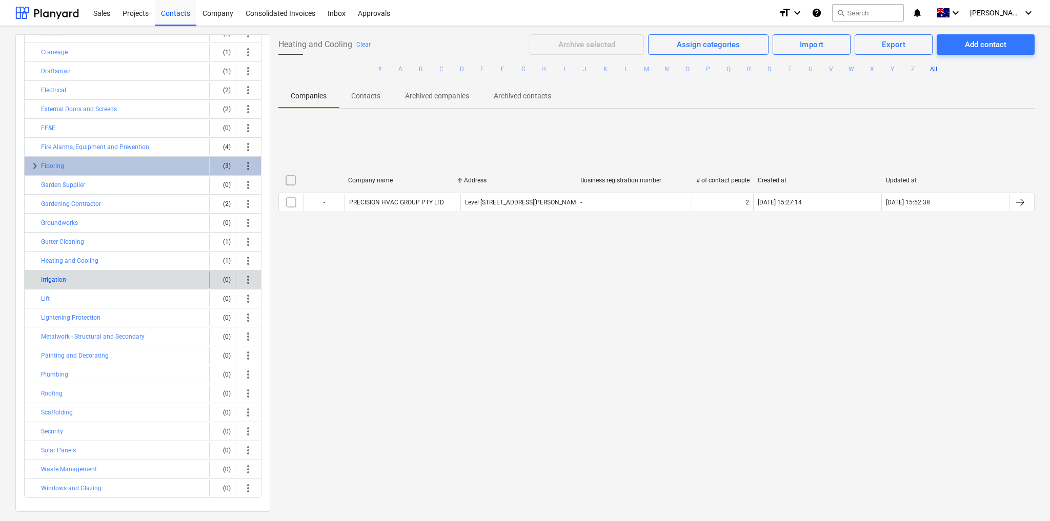
click at [47, 274] on button "Irrigation" at bounding box center [53, 280] width 25 height 12
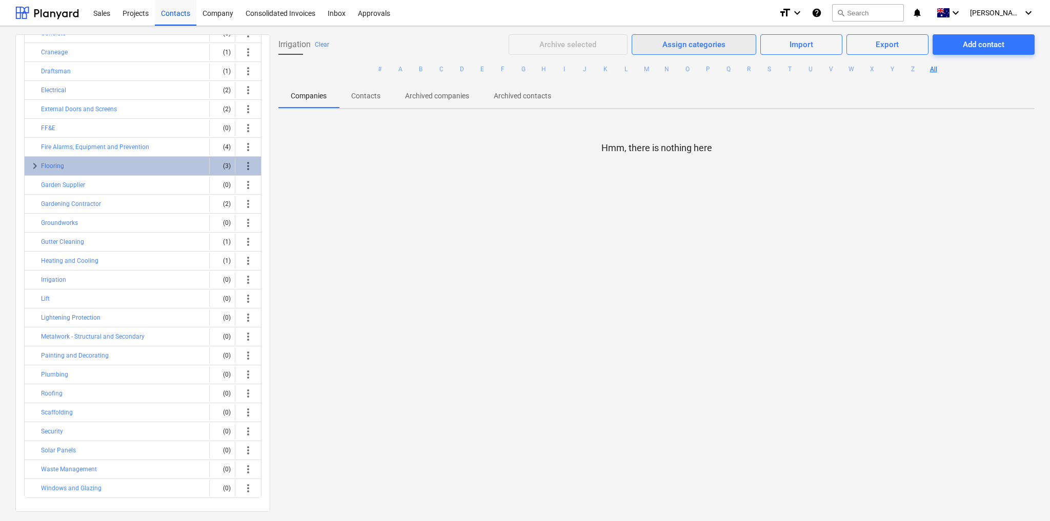
click at [710, 42] on div "Assign categories" at bounding box center [693, 44] width 63 height 13
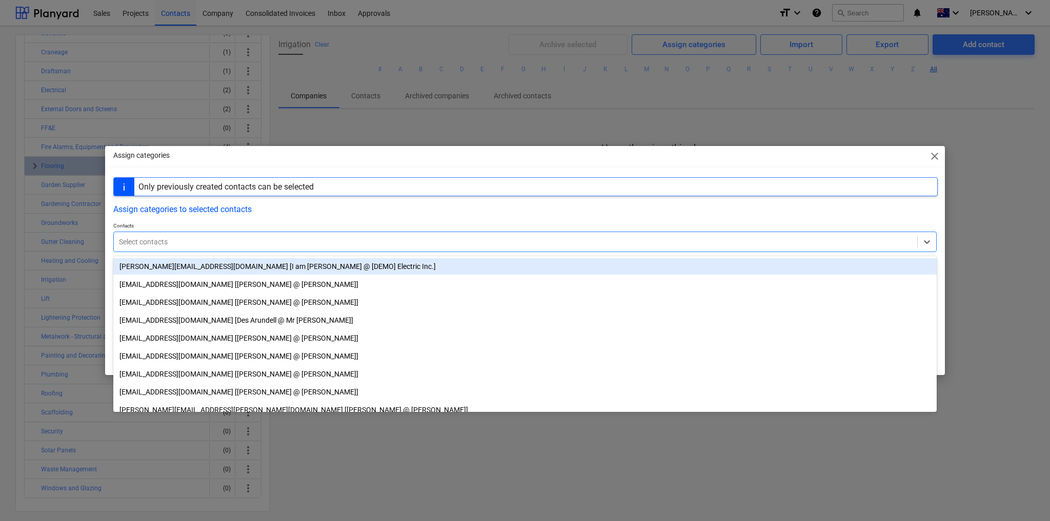
click at [330, 238] on div at bounding box center [515, 242] width 793 height 10
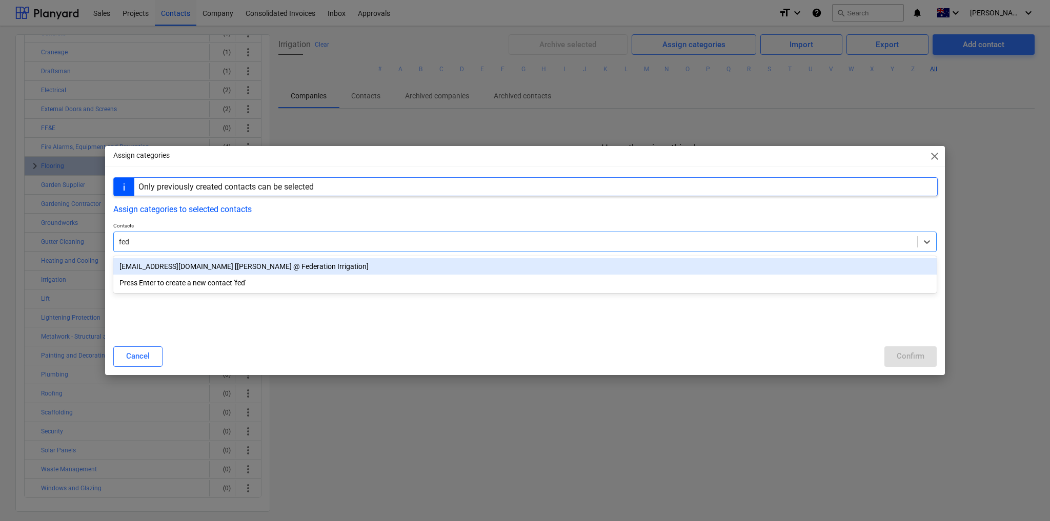
type input "fede"
click at [292, 268] on div "[EMAIL_ADDRESS][DOMAIN_NAME] [[PERSON_NAME] @ Federation Irrigation]" at bounding box center [524, 266] width 823 height 16
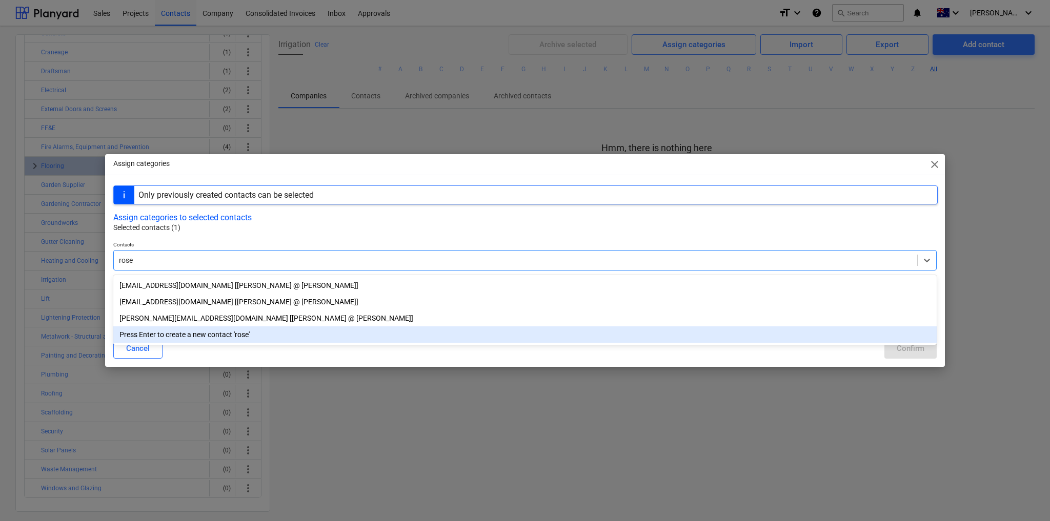
type input "rose"
click at [665, 198] on div "Only previously created contacts can be selected" at bounding box center [525, 195] width 824 height 19
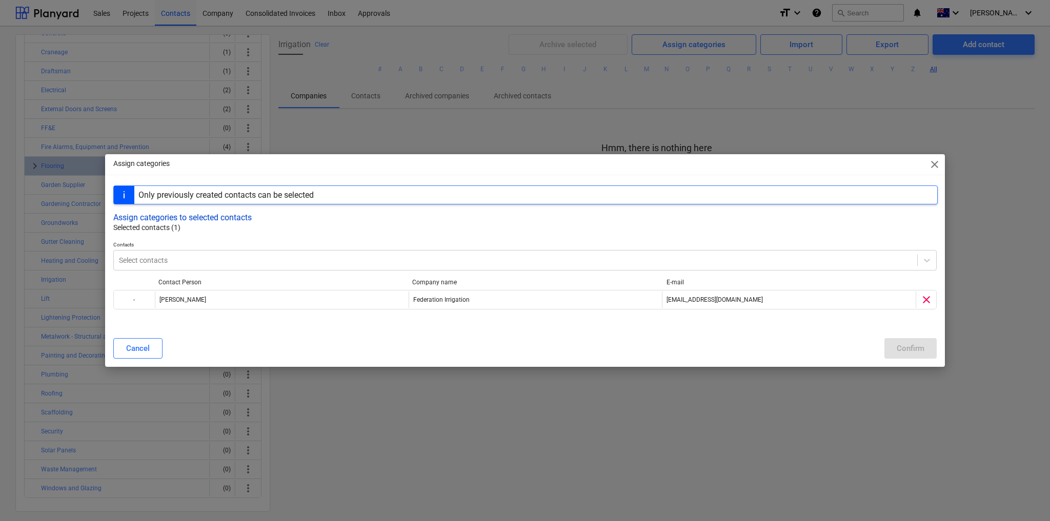
click at [240, 216] on button "Assign categories to selected contacts" at bounding box center [182, 218] width 138 height 10
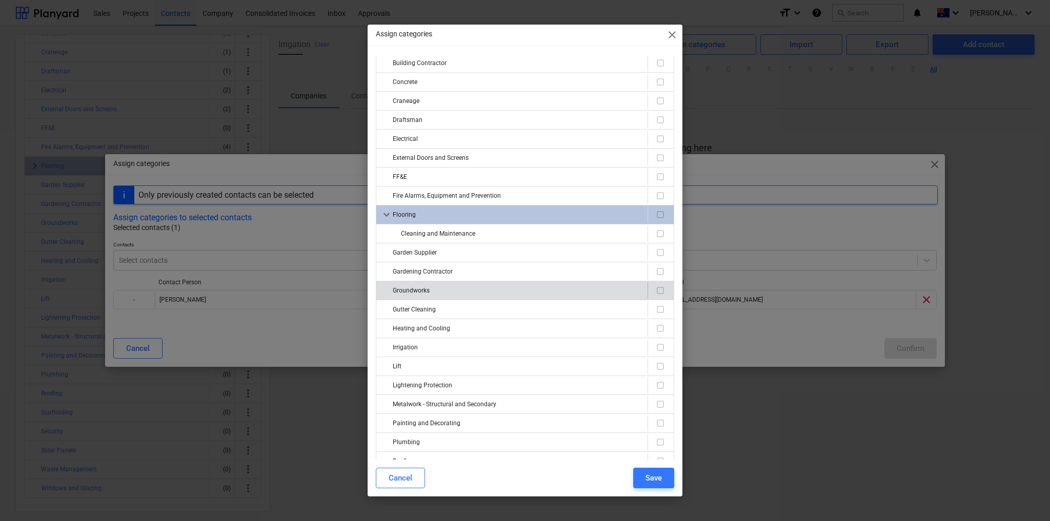
scroll to position [82, 0]
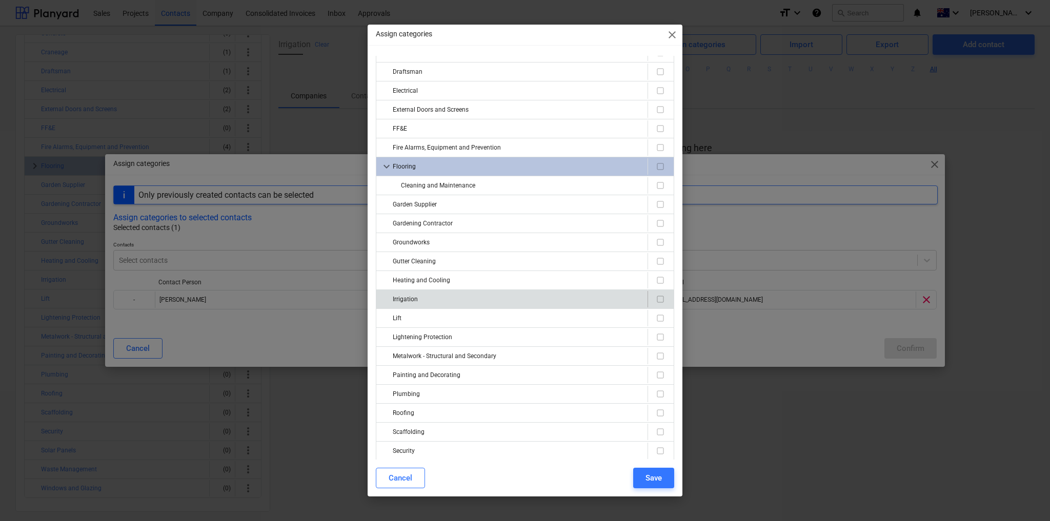
click at [444, 300] on div "Irrigation" at bounding box center [518, 299] width 251 height 16
click at [654, 295] on input "checkbox" at bounding box center [660, 299] width 12 height 12
checkbox input "true"
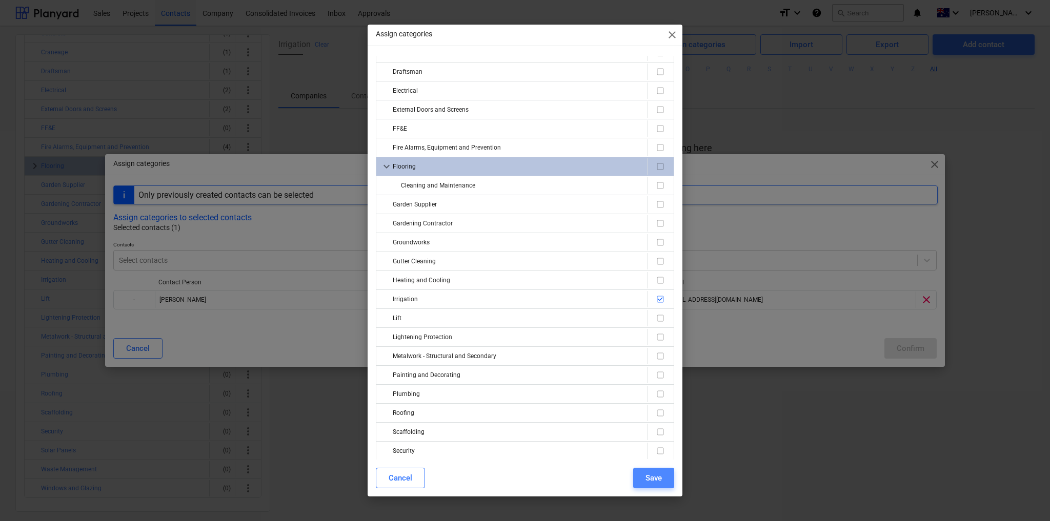
click at [650, 479] on div "Save" at bounding box center [653, 477] width 16 height 13
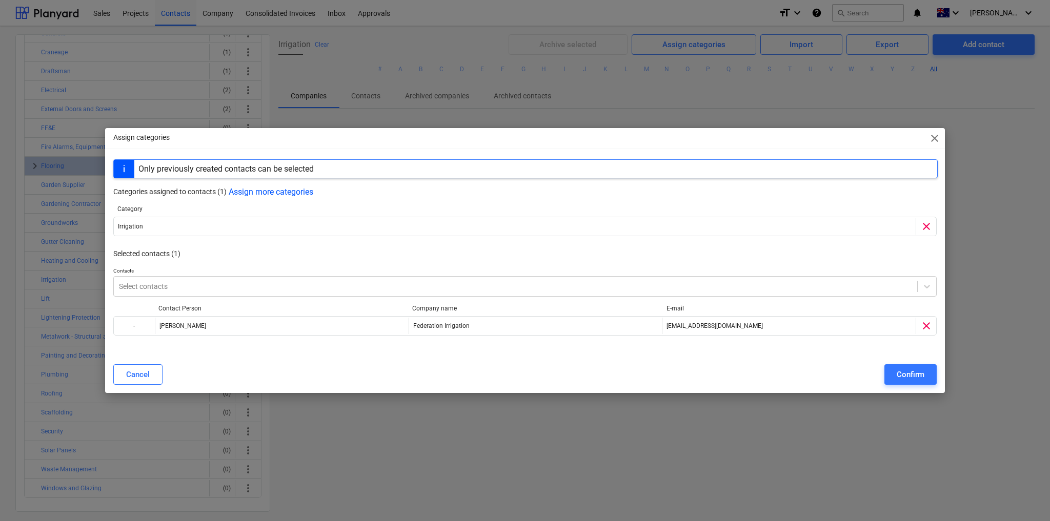
click at [912, 376] on div "Confirm" at bounding box center [910, 374] width 28 height 13
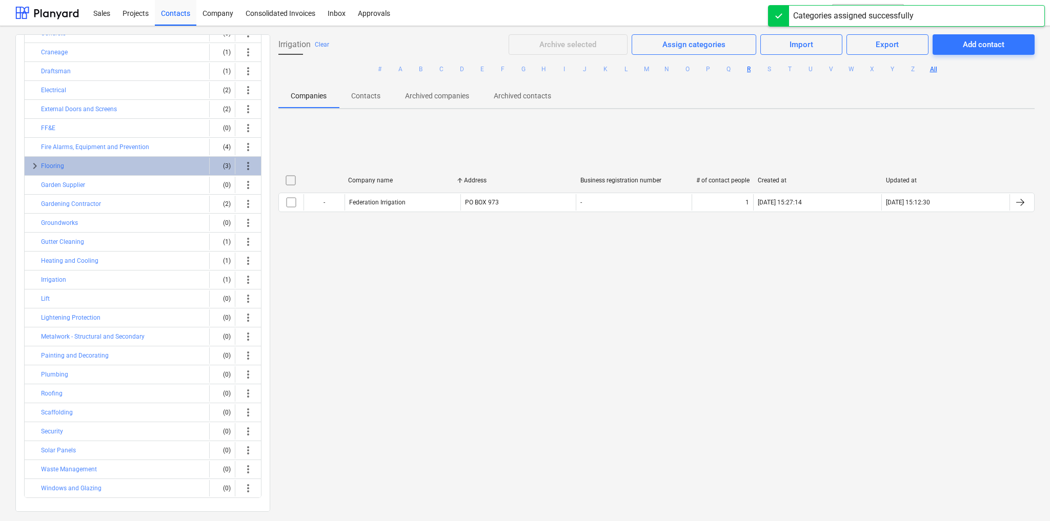
click at [746, 70] on button "R" at bounding box center [749, 69] width 12 height 12
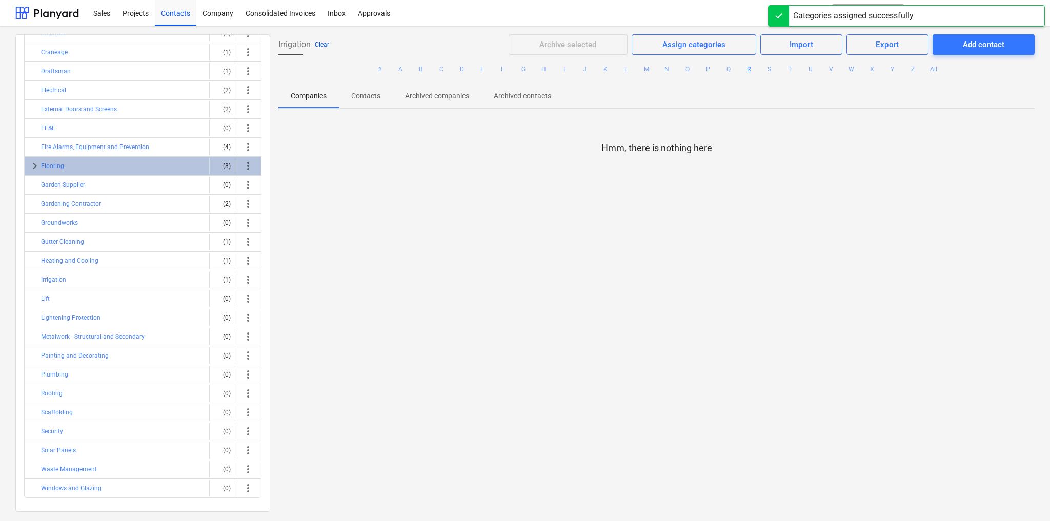
click at [321, 44] on button "Clear" at bounding box center [322, 44] width 14 height 12
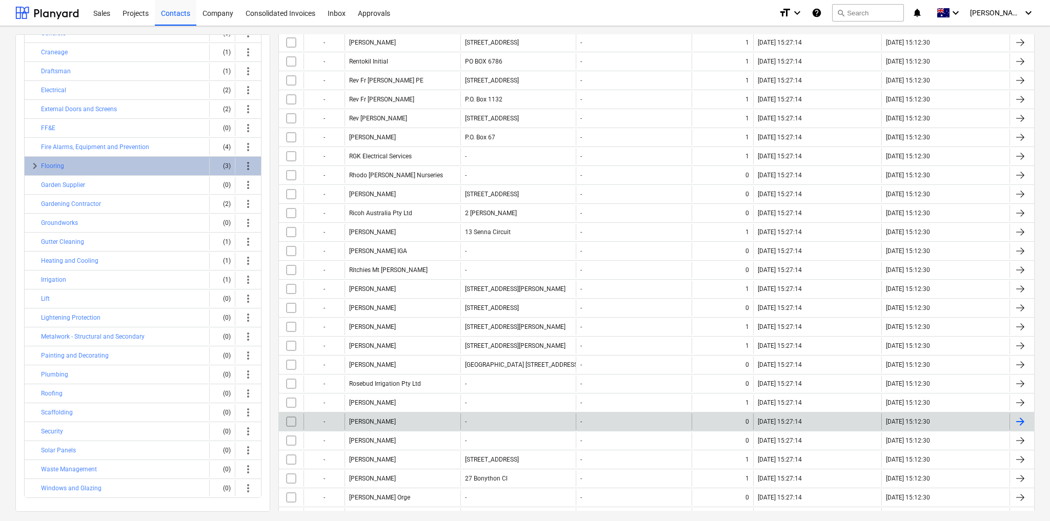
scroll to position [367, 0]
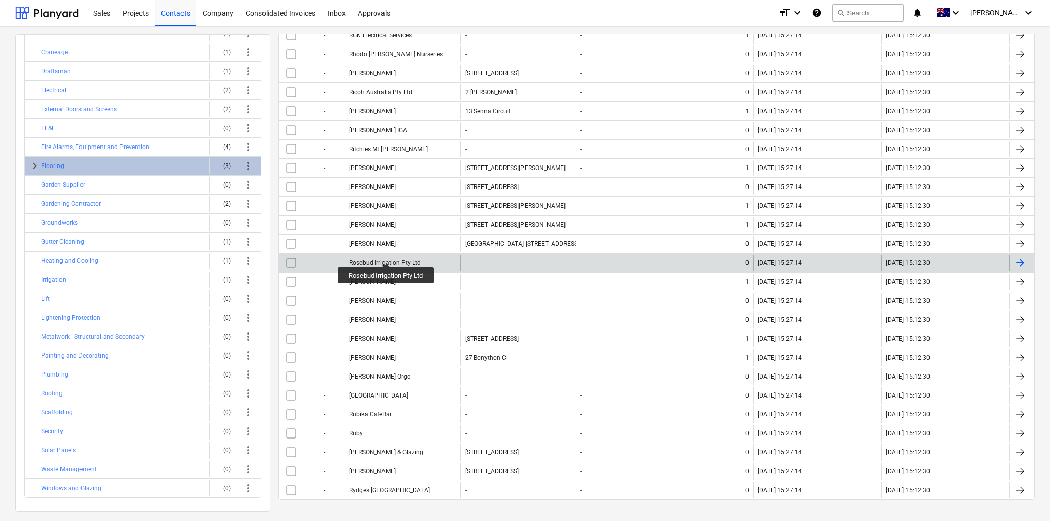
click at [387, 259] on div "Rosebud Irrigation Pty Ltd" at bounding box center [385, 262] width 72 height 7
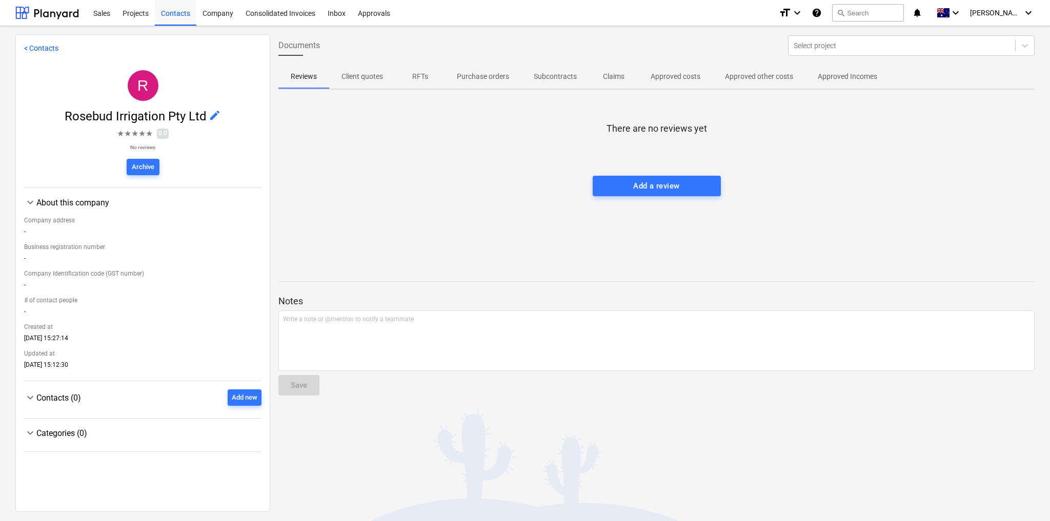
click at [214, 113] on span "edit" at bounding box center [215, 115] width 12 height 12
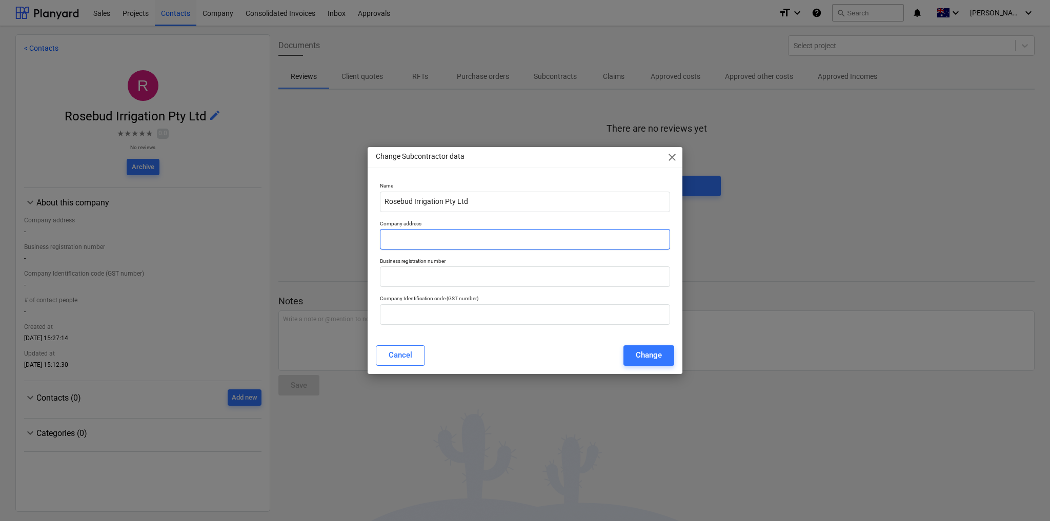
click at [433, 240] on input "text" at bounding box center [525, 239] width 290 height 20
paste input "[STREET_ADDRESS]"
click at [481, 240] on input "[STREET_ADDRESS]" at bounding box center [525, 239] width 290 height 20
type input "[STREET_ADDRESS]"
click at [452, 317] on input "text" at bounding box center [525, 314] width 290 height 20
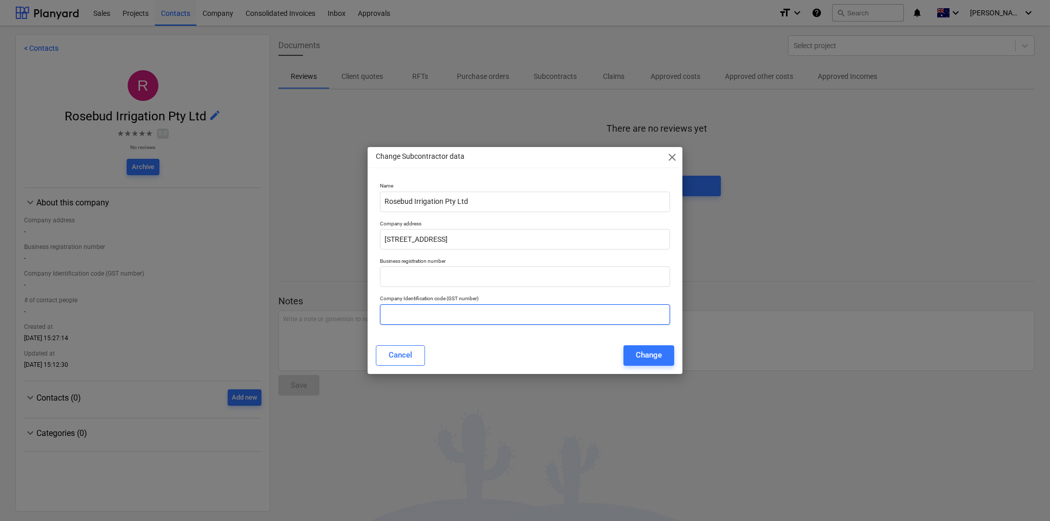
click at [403, 315] on input "text" at bounding box center [525, 314] width 290 height 20
paste input "31 625 846 059"
type input "31 625 846 059"
click at [649, 354] on div "Change" at bounding box center [648, 354] width 26 height 13
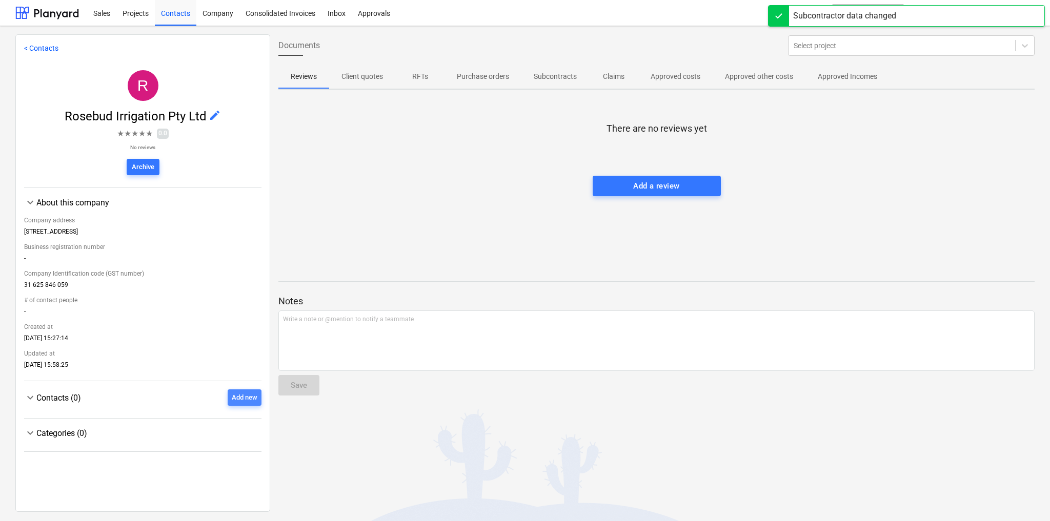
click at [249, 402] on div "Add new" at bounding box center [245, 398] width 26 height 12
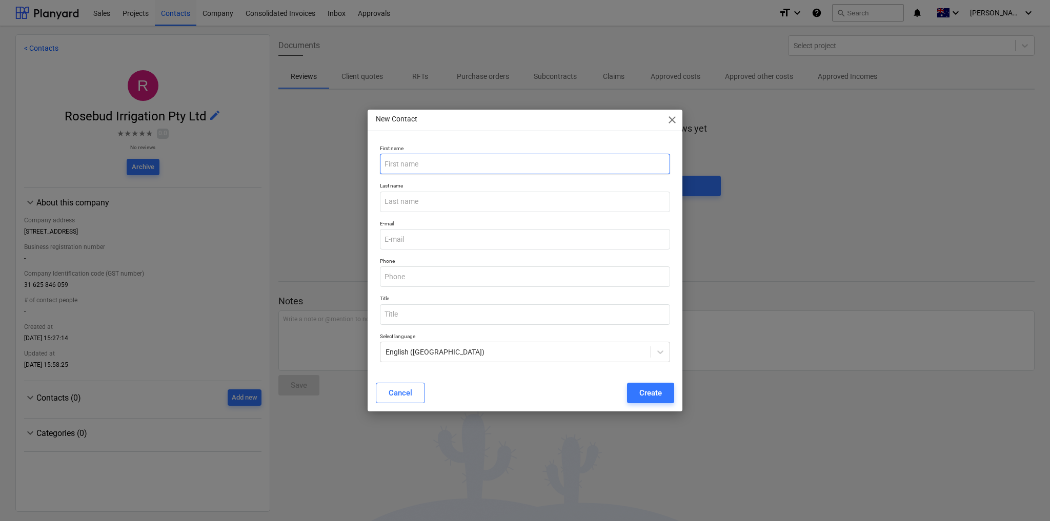
click at [423, 161] on input "text" at bounding box center [525, 164] width 290 height 20
type input "Rosebud Irrigation"
click at [410, 241] on input "email" at bounding box center [525, 239] width 290 height 20
click at [504, 236] on input "email" at bounding box center [525, 239] width 290 height 20
paste input "[EMAIL_ADDRESS][DOMAIN_NAME]"
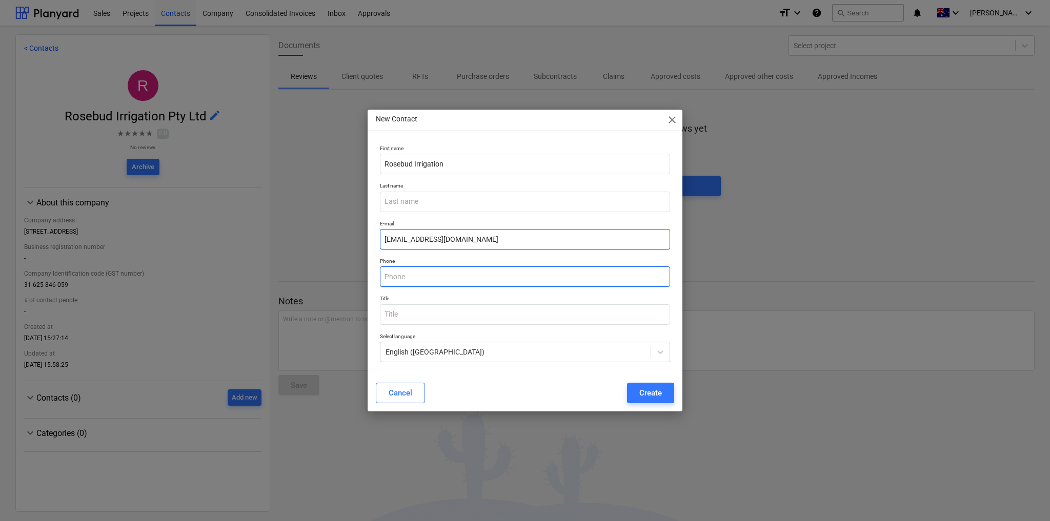
type input "[EMAIL_ADDRESS][DOMAIN_NAME]"
click at [424, 279] on input "text" at bounding box center [525, 276] width 290 height 20
click at [428, 277] on input "text" at bounding box center [525, 276] width 290 height 20
paste input "[PHONE_NUMBER]"
type input "[PHONE_NUMBER]"
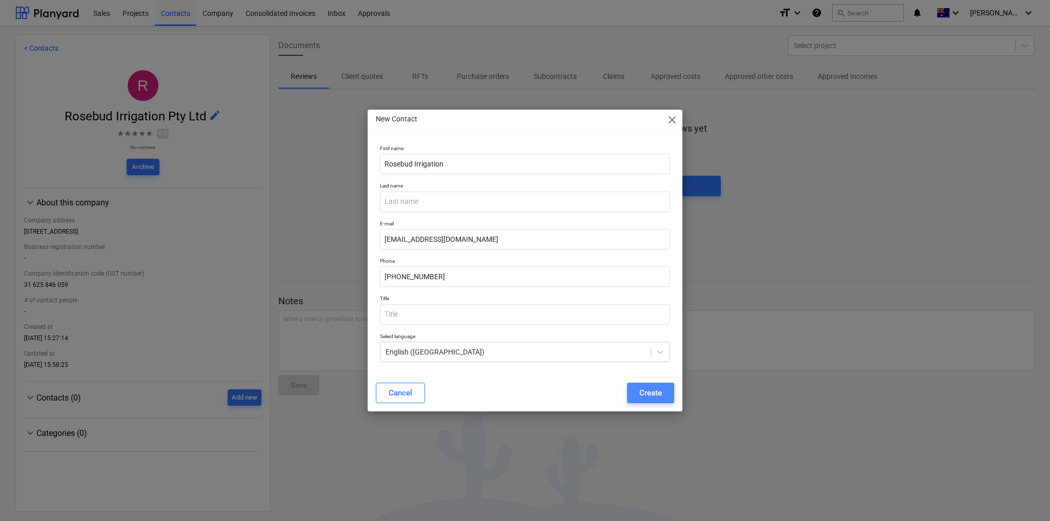
click at [654, 389] on div "Create" at bounding box center [650, 392] width 23 height 13
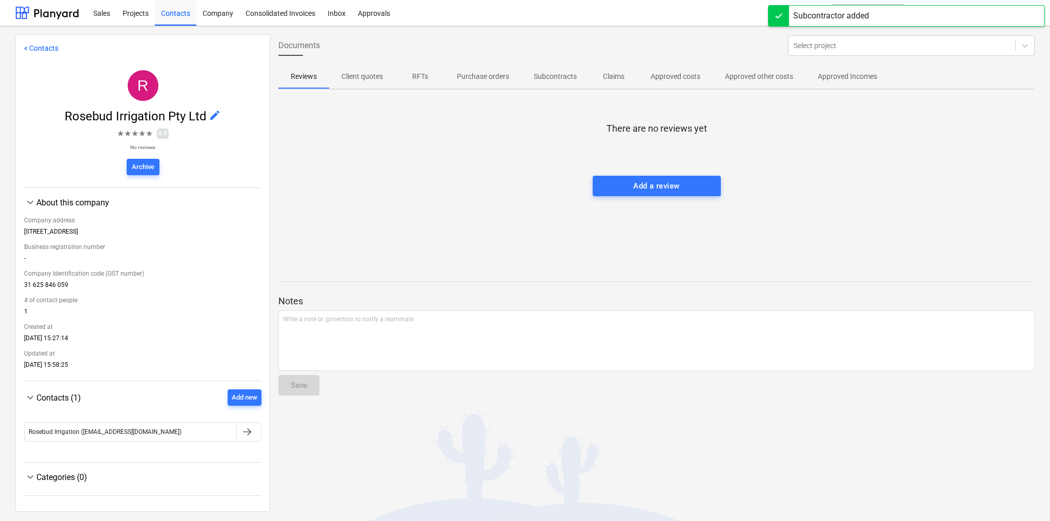
click at [40, 46] on link "< Contacts" at bounding box center [41, 48] width 34 height 8
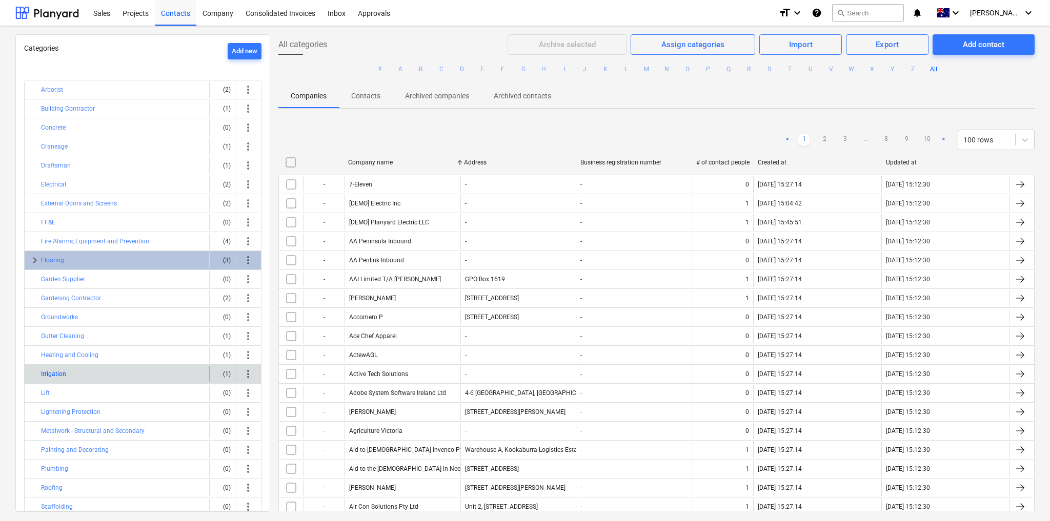
click at [48, 368] on button "Irrigation" at bounding box center [53, 374] width 25 height 12
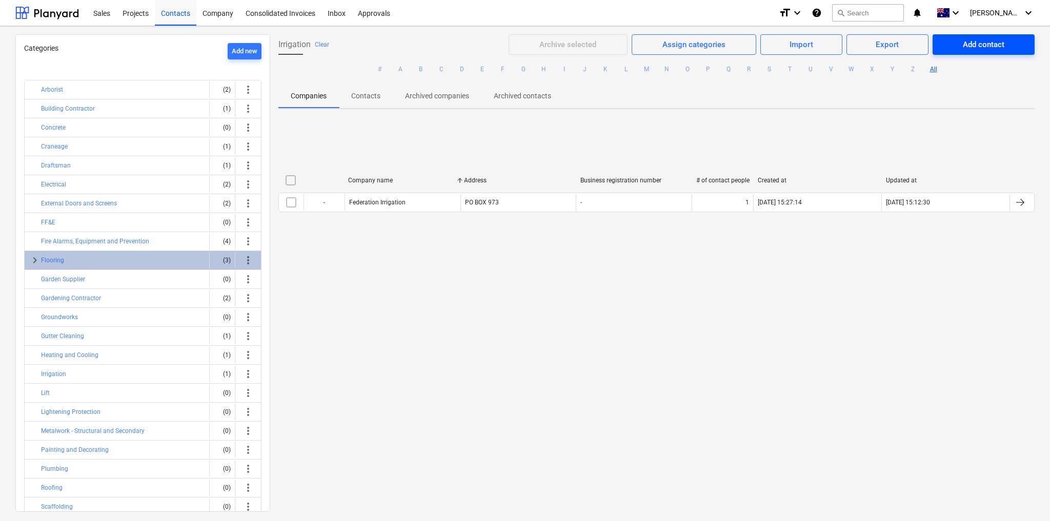
click at [966, 42] on div "Add contact" at bounding box center [983, 44] width 42 height 13
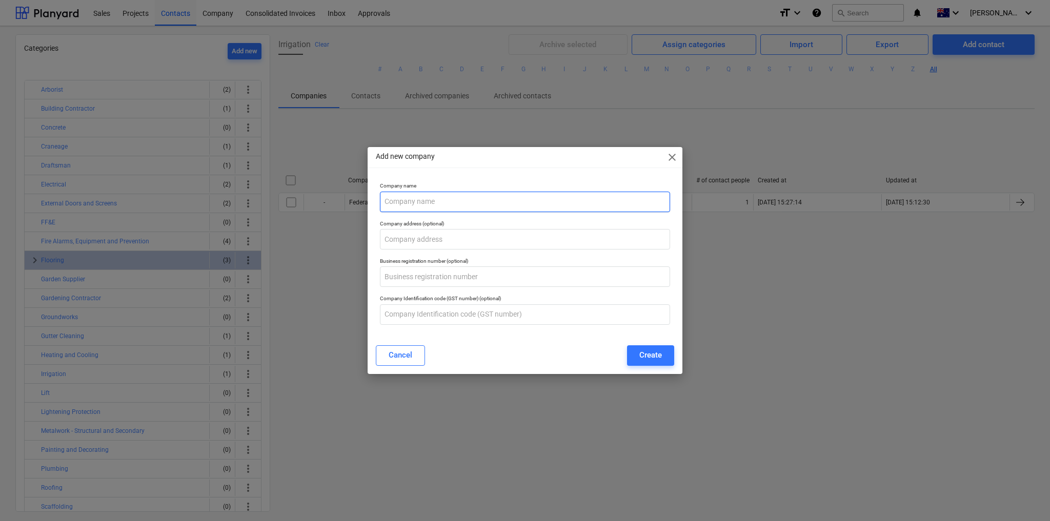
click at [484, 202] on input "text" at bounding box center [525, 202] width 290 height 20
click at [673, 156] on span "close" at bounding box center [672, 157] width 12 height 12
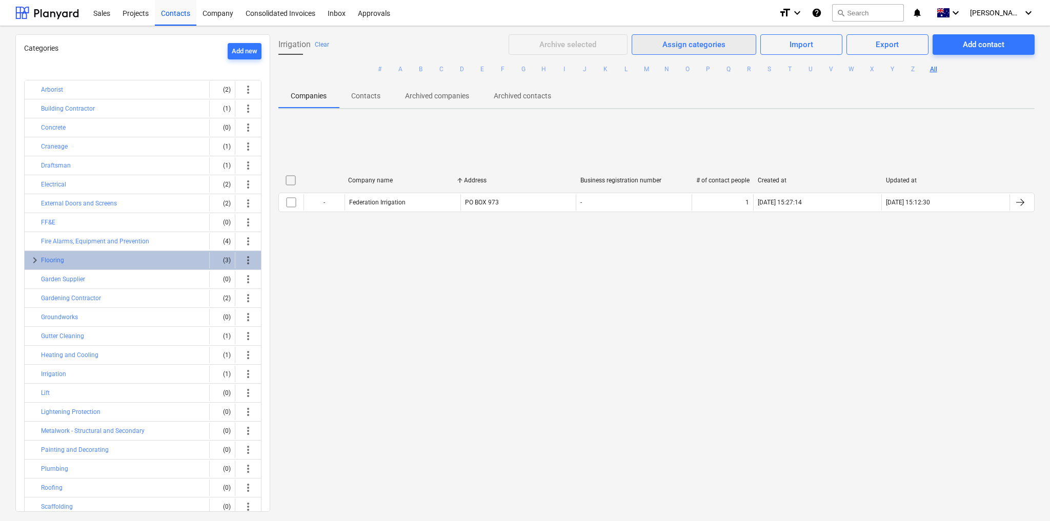
click at [692, 46] on div "Assign categories" at bounding box center [693, 44] width 63 height 13
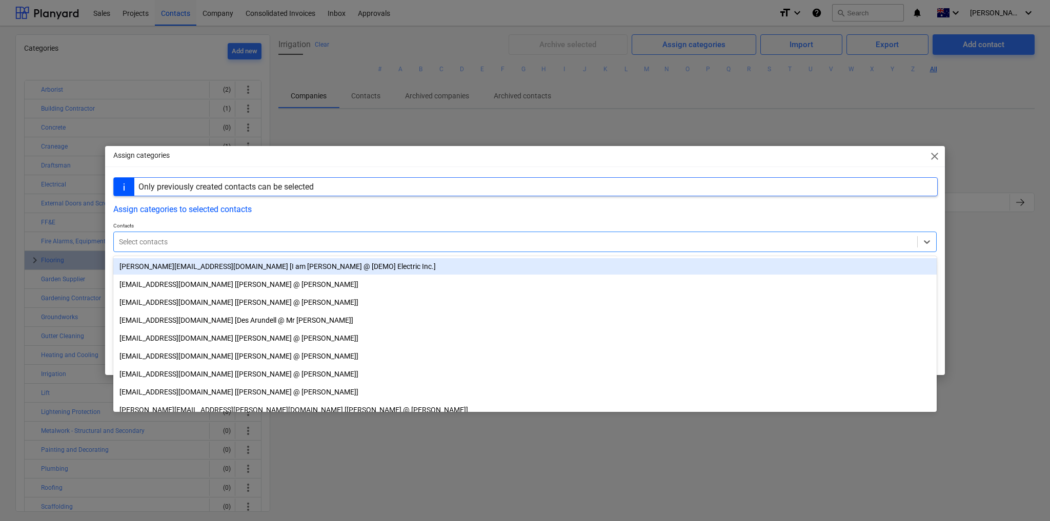
click at [368, 240] on div at bounding box center [515, 242] width 793 height 10
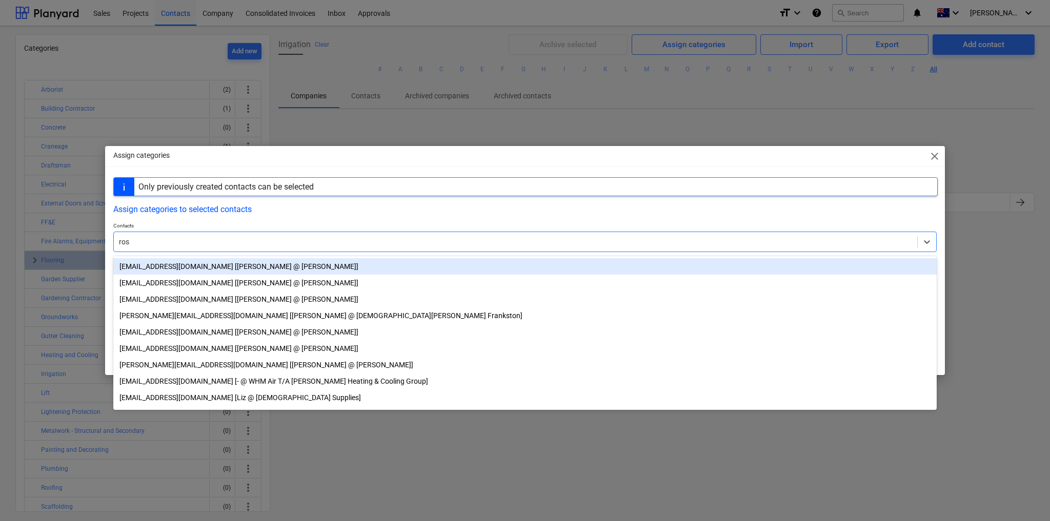
type input "rose"
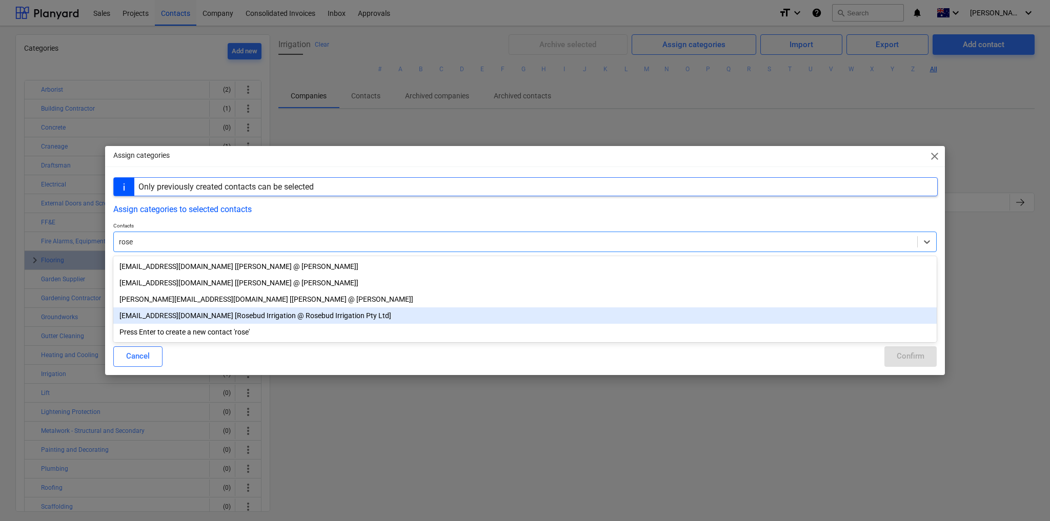
click at [250, 317] on div "[EMAIL_ADDRESS][DOMAIN_NAME] [Rosebud Irrigation @ Rosebud Irrigation Pty Ltd]" at bounding box center [524, 315] width 823 height 16
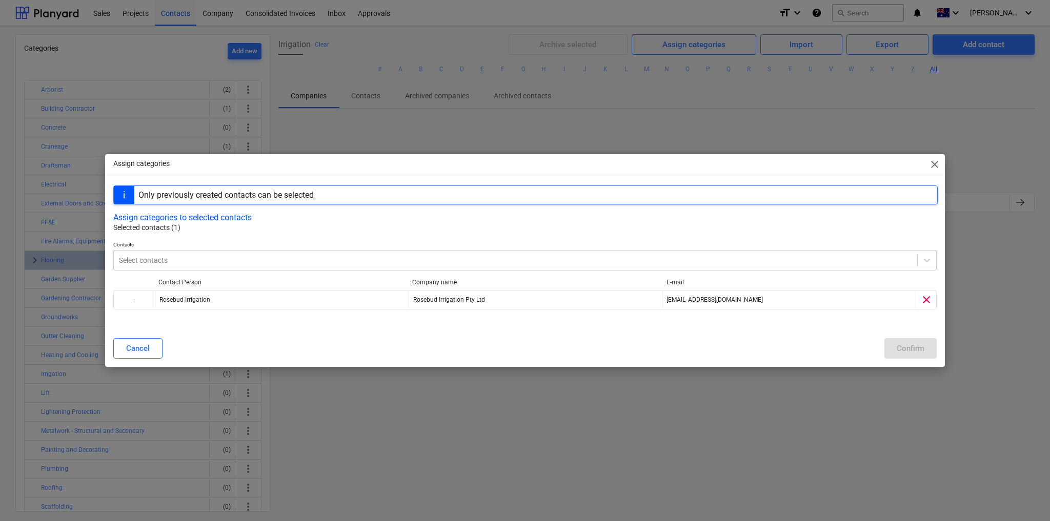
click at [324, 230] on p "Selected contacts (1)" at bounding box center [525, 227] width 824 height 11
click at [198, 220] on button "Assign categories to selected contacts" at bounding box center [182, 218] width 138 height 10
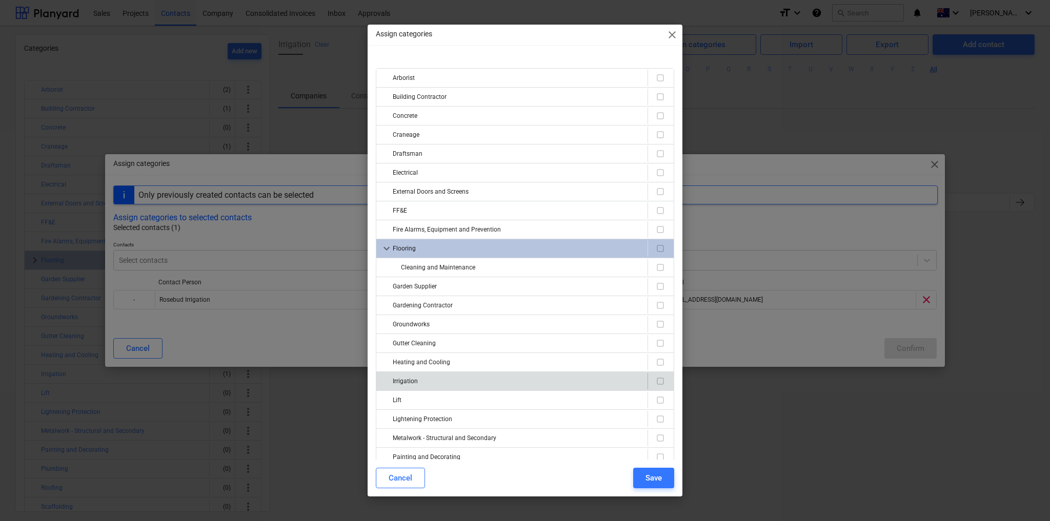
click at [430, 383] on div "Irrigation" at bounding box center [518, 381] width 251 height 16
click at [658, 378] on input "checkbox" at bounding box center [660, 381] width 12 height 12
checkbox input "true"
click at [656, 484] on div "Save" at bounding box center [653, 477] width 16 height 13
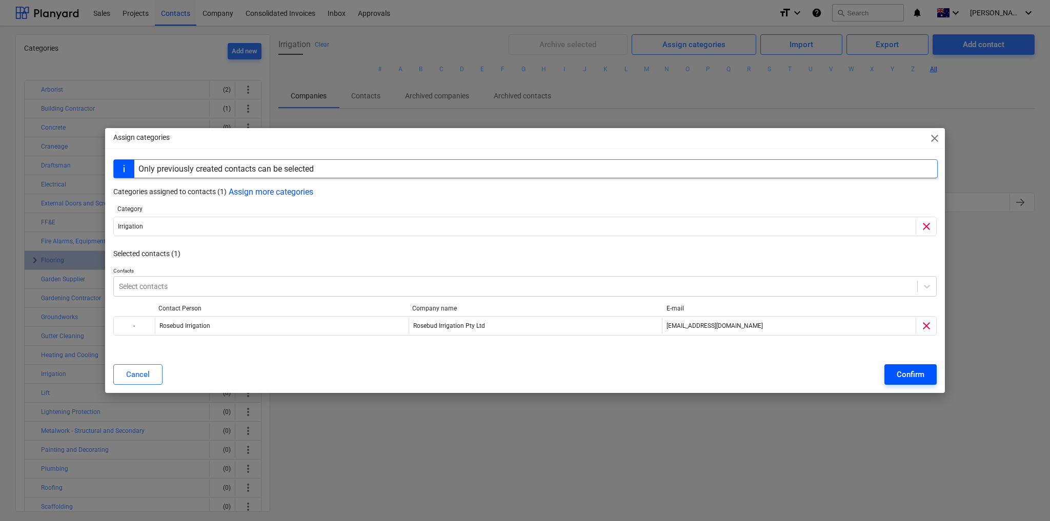
click at [912, 372] on div "Confirm" at bounding box center [910, 374] width 28 height 13
